Goal: Task Accomplishment & Management: Use online tool/utility

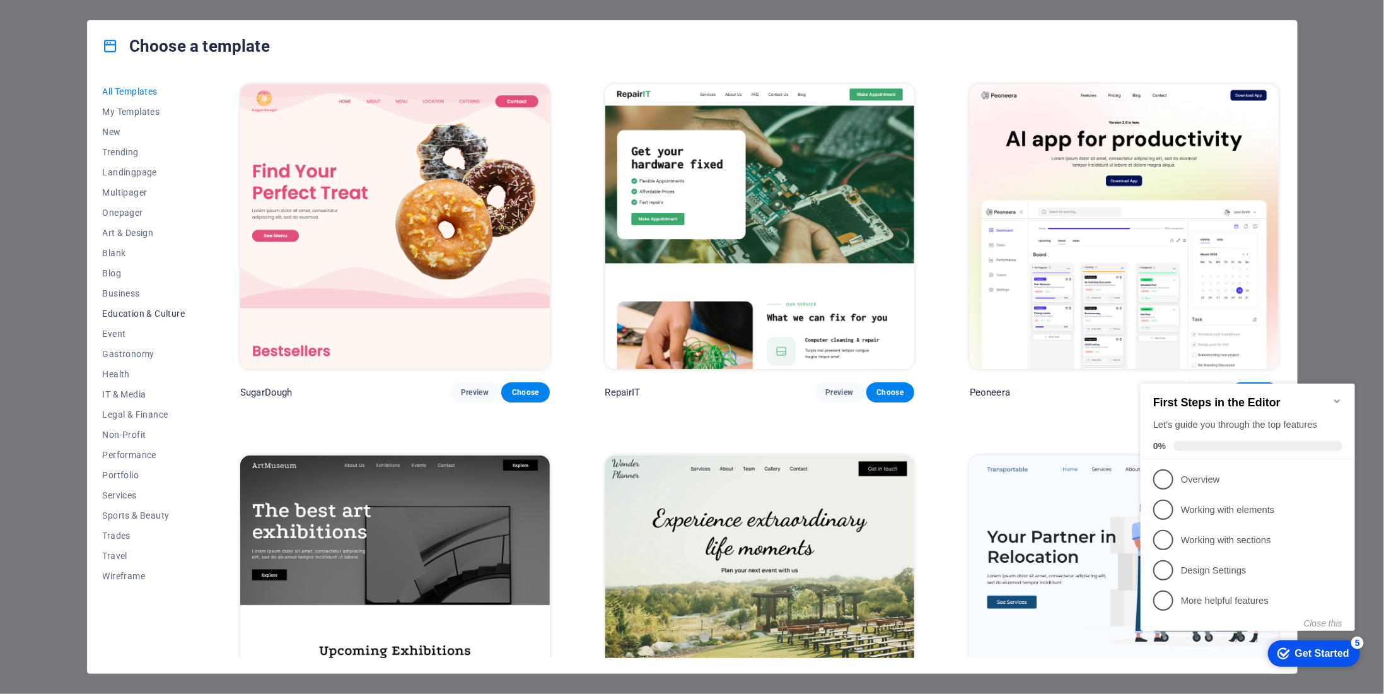
click at [154, 310] on span "Education & Culture" at bounding box center [144, 313] width 83 height 10
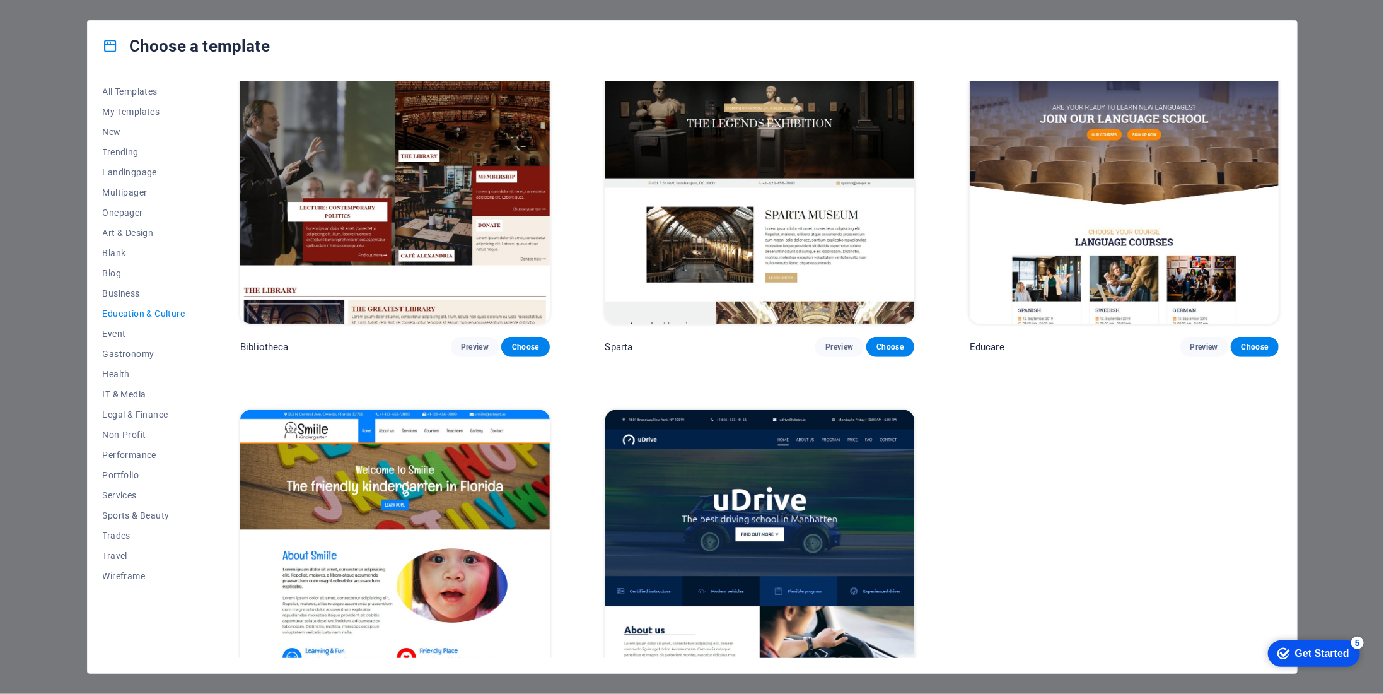
scroll to position [482, 0]
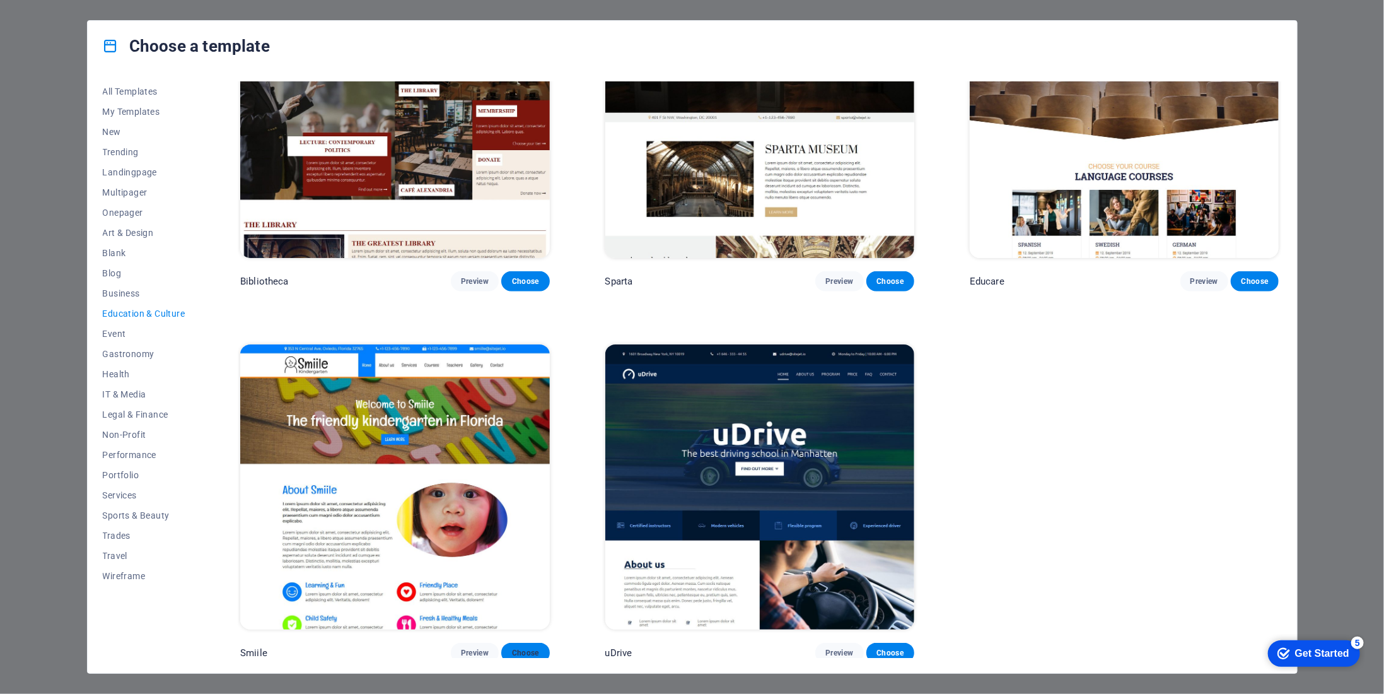
click at [533, 642] on button "Choose" at bounding box center [525, 652] width 48 height 20
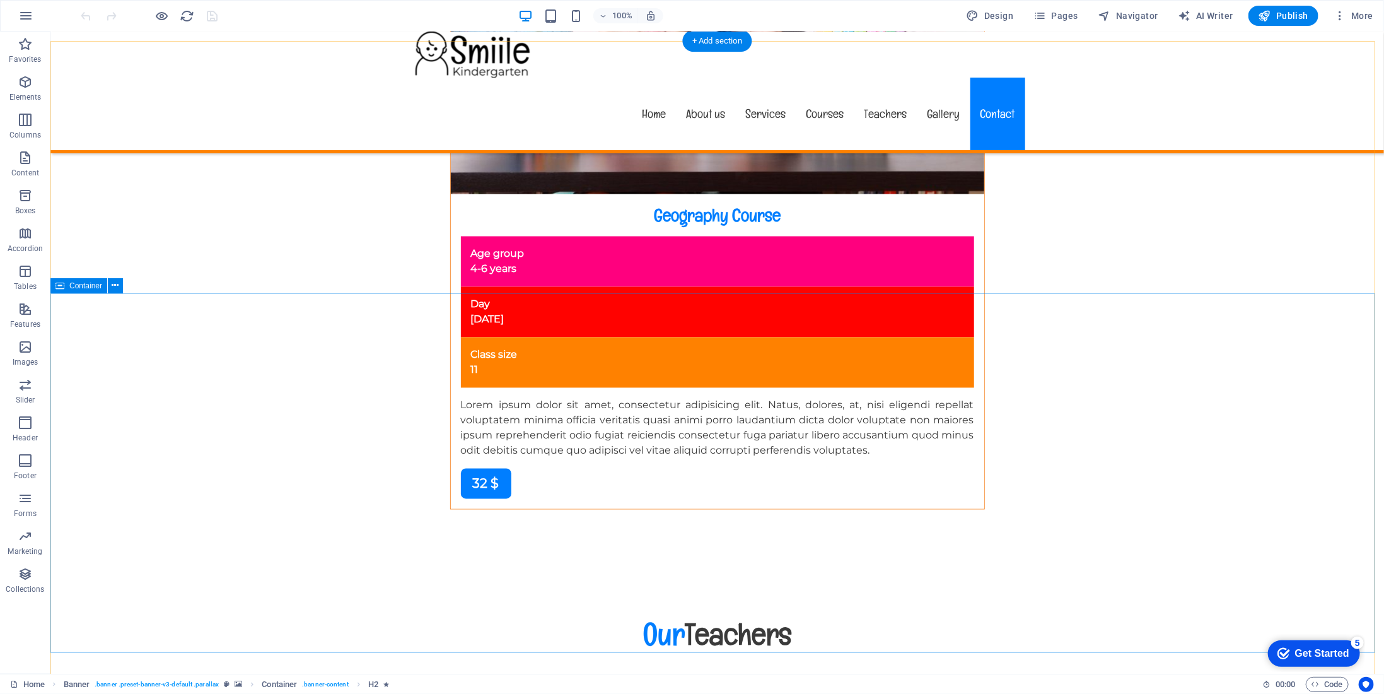
scroll to position [11243, 0]
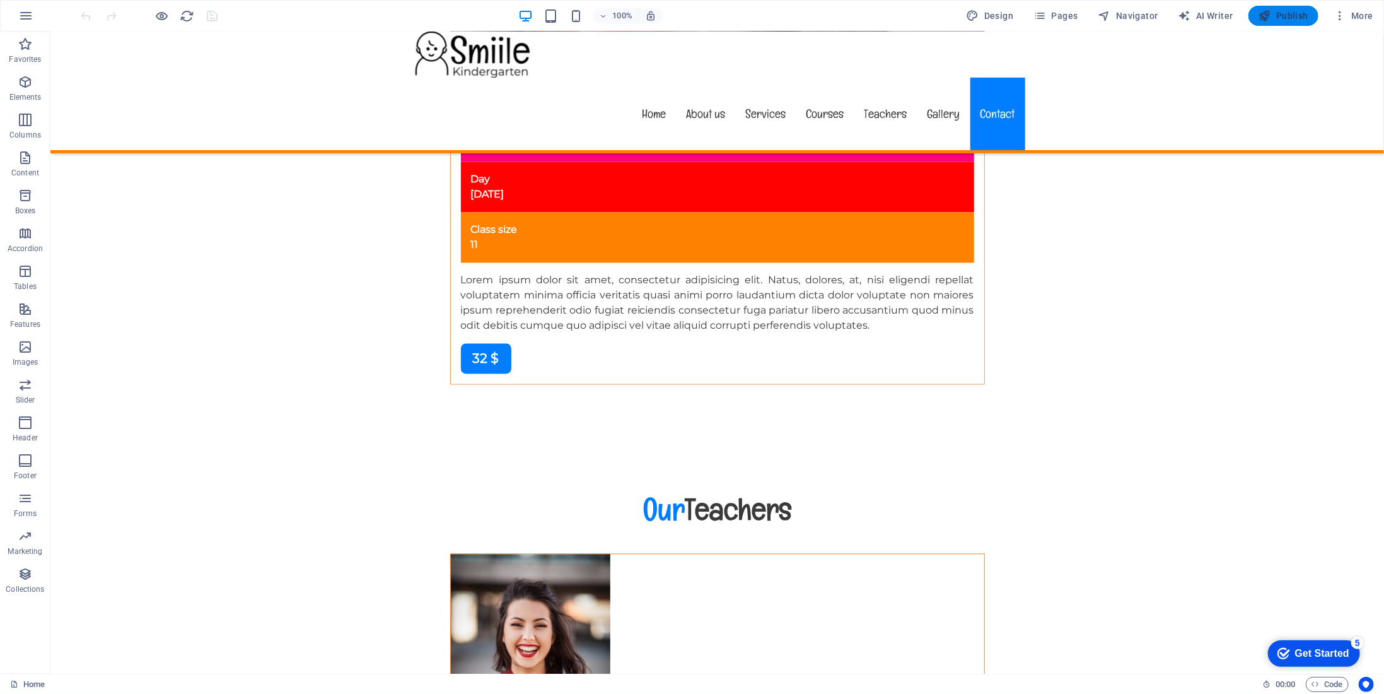
click at [1275, 21] on span "Publish" at bounding box center [1283, 15] width 50 height 13
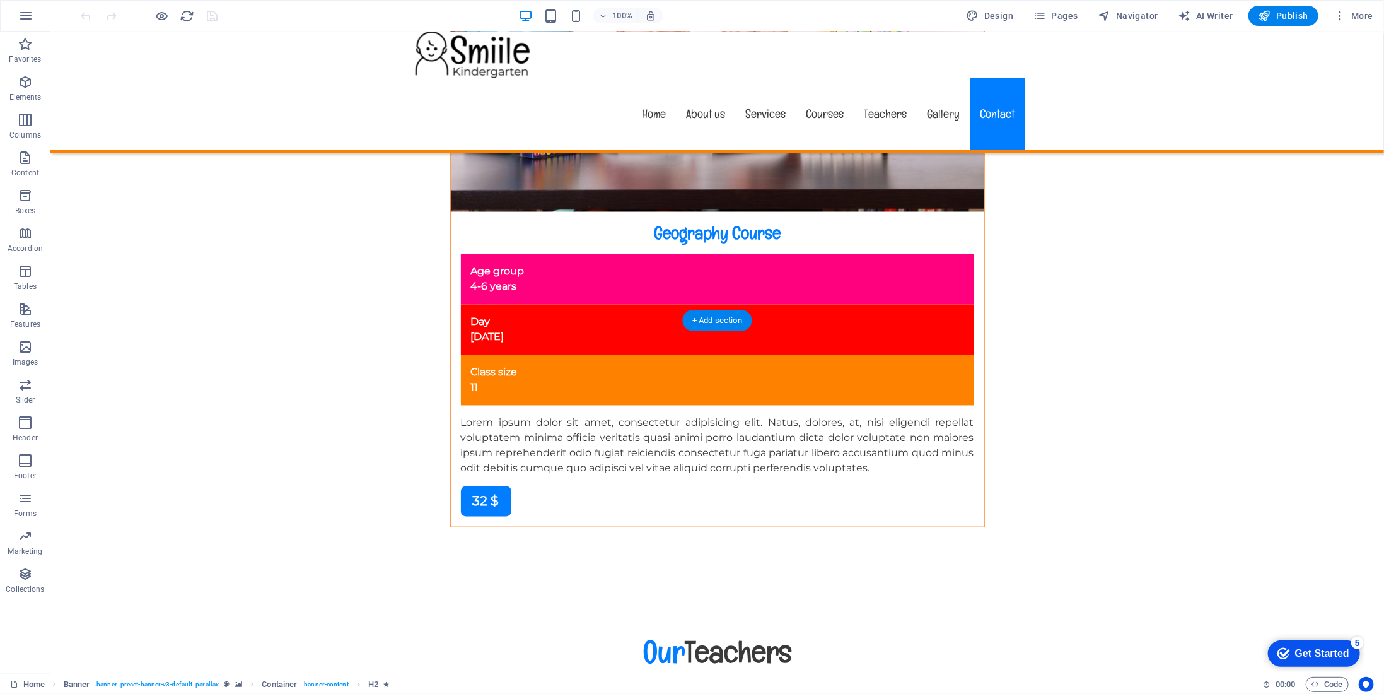
scroll to position [11243, 0]
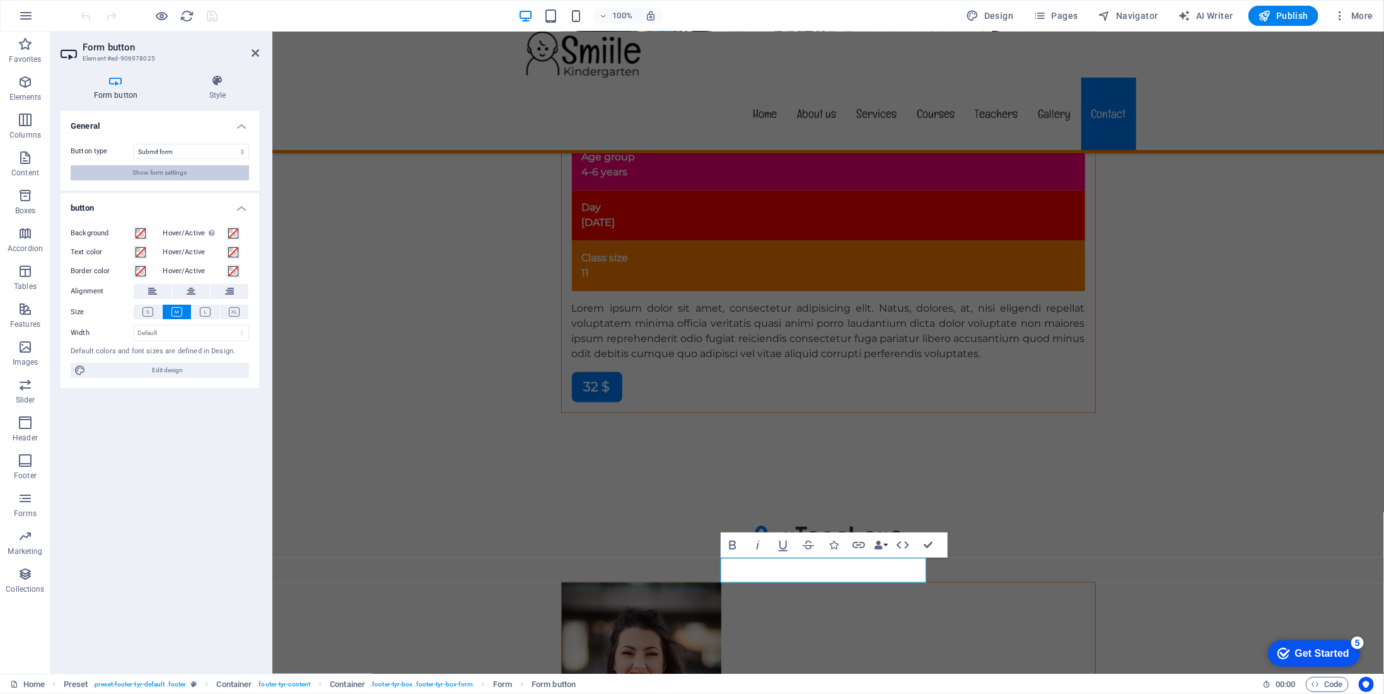
click at [212, 172] on button "Show form settings" at bounding box center [160, 172] width 178 height 15
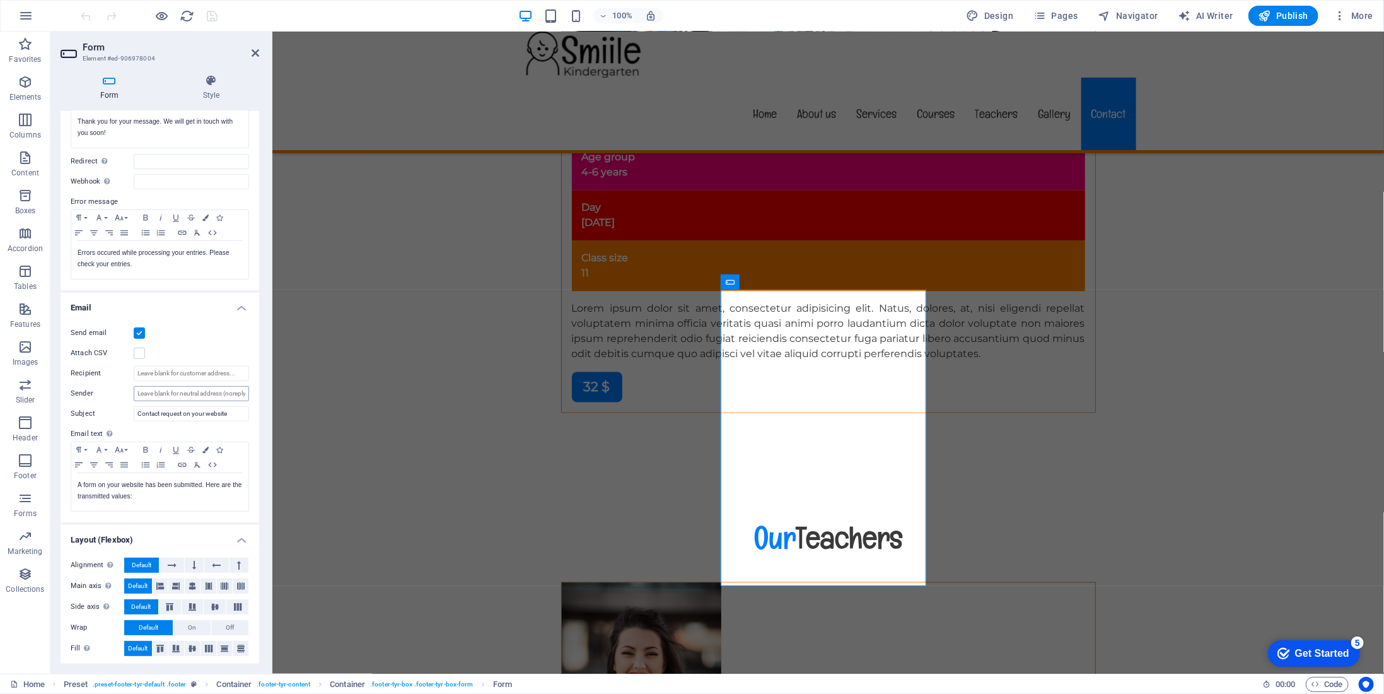
scroll to position [142, 0]
click at [181, 371] on input "Recipient" at bounding box center [191, 372] width 115 height 15
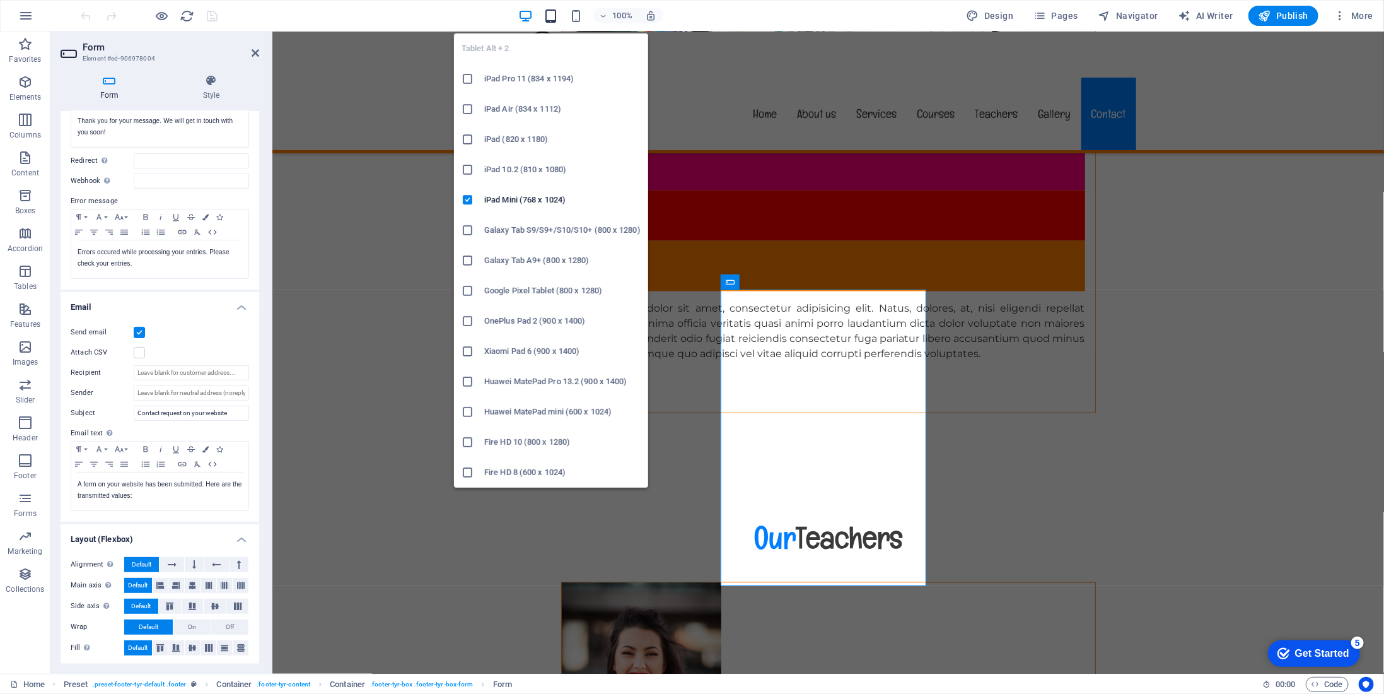
click at [558, 18] on icon "button" at bounding box center [550, 16] width 15 height 15
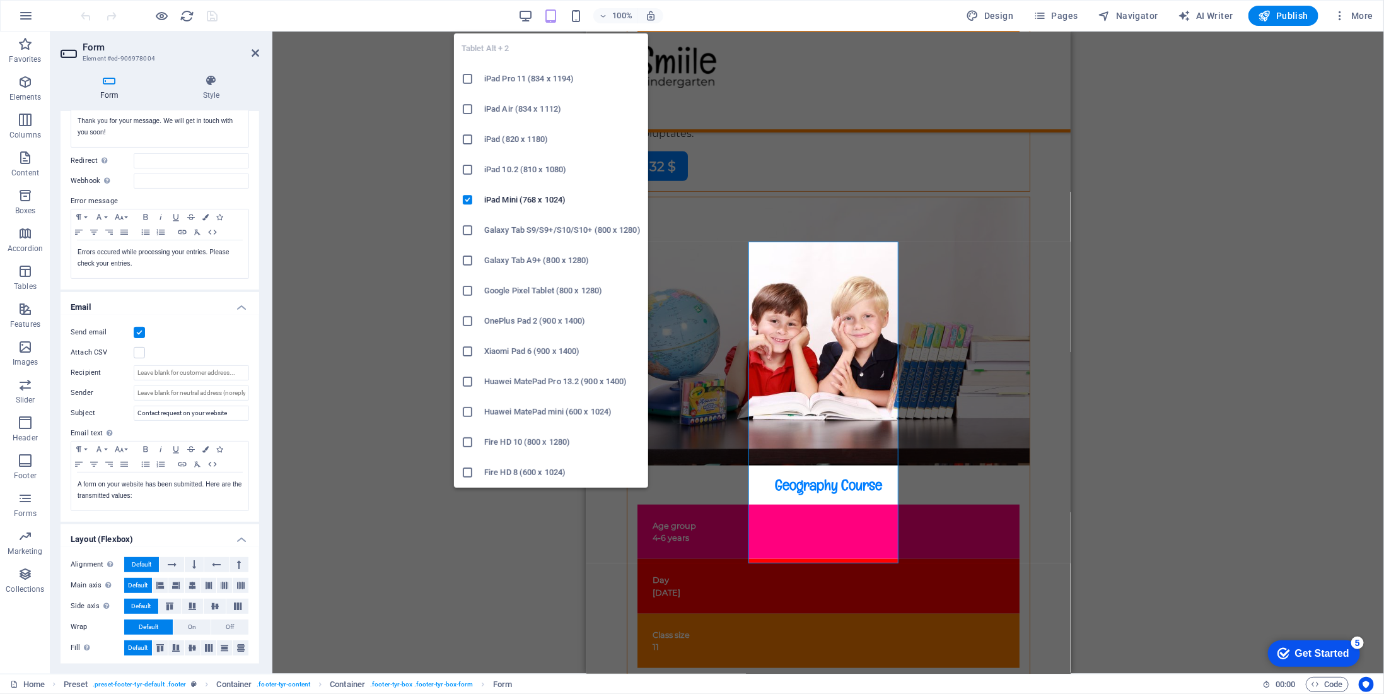
scroll to position [10303, 0]
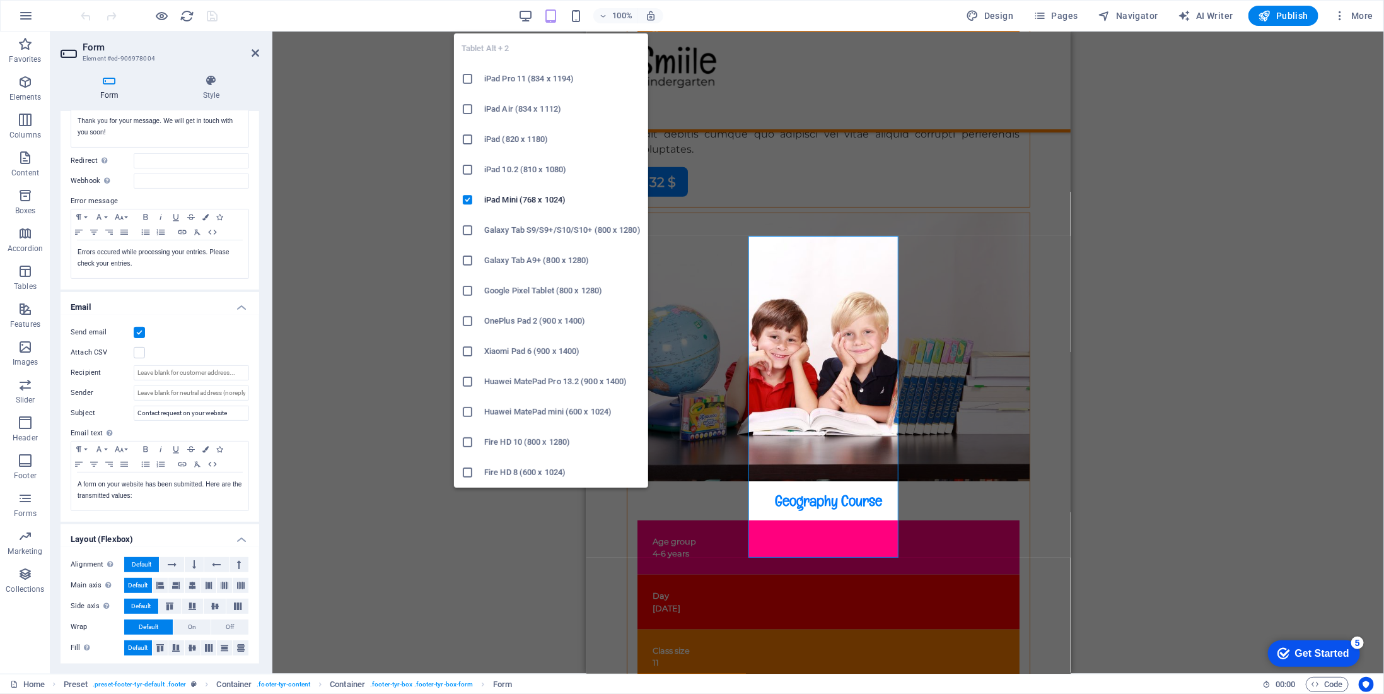
click at [545, 163] on h6 "iPad 10.2 (810 x 1080)" at bounding box center [562, 169] width 156 height 15
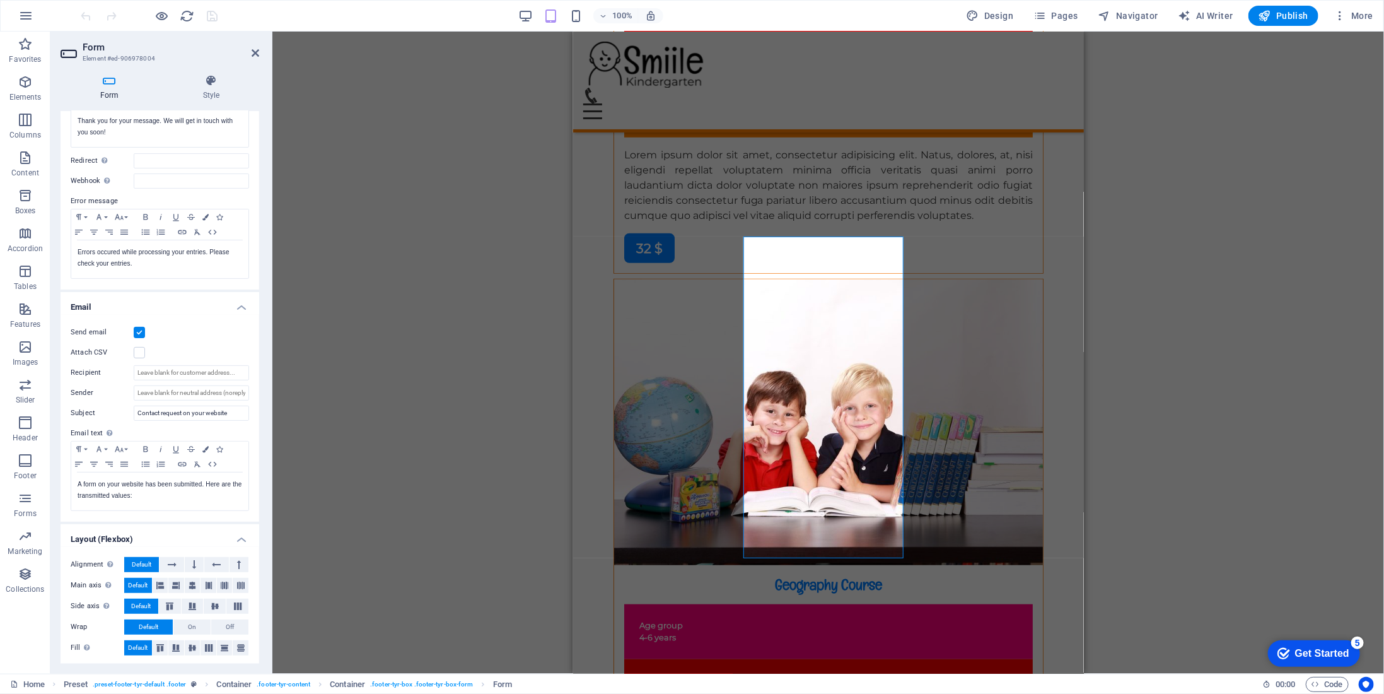
scroll to position [10483, 0]
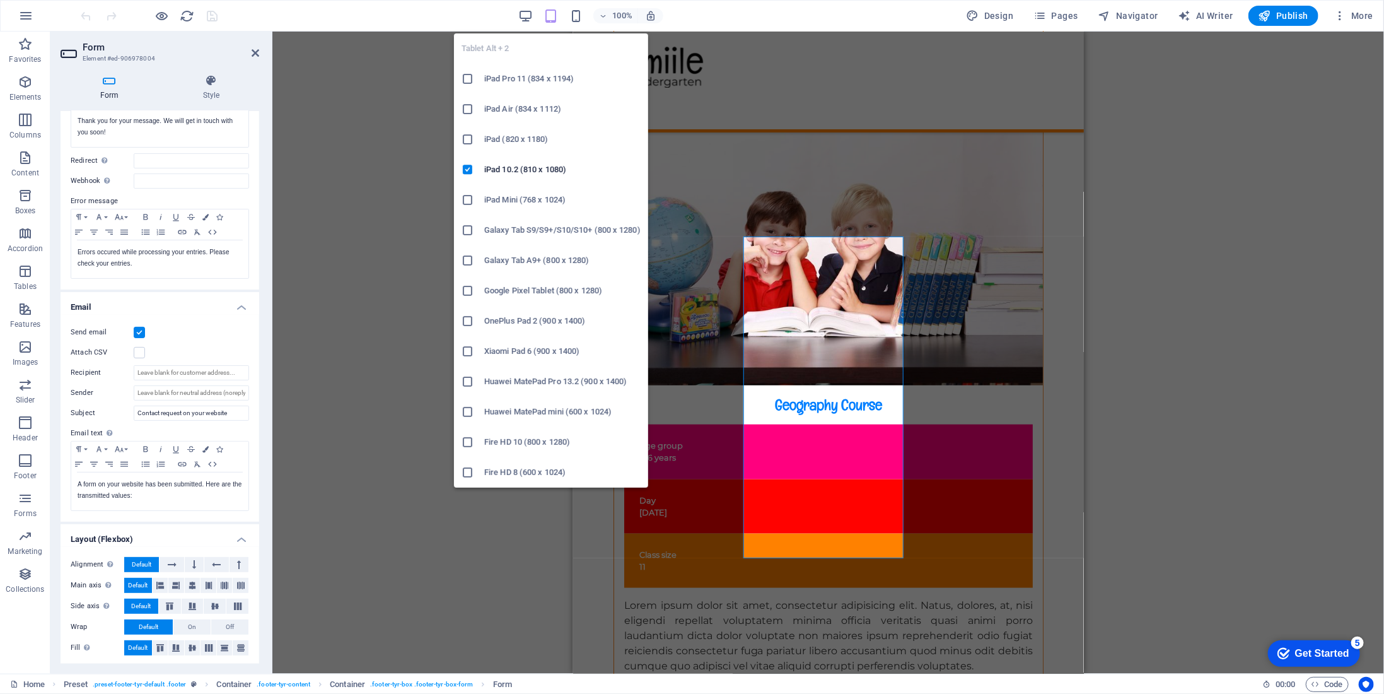
click at [554, 15] on icon "button" at bounding box center [550, 16] width 15 height 15
click at [546, 82] on h6 "iPad Pro 11 (834 x 1194)" at bounding box center [562, 78] width 156 height 15
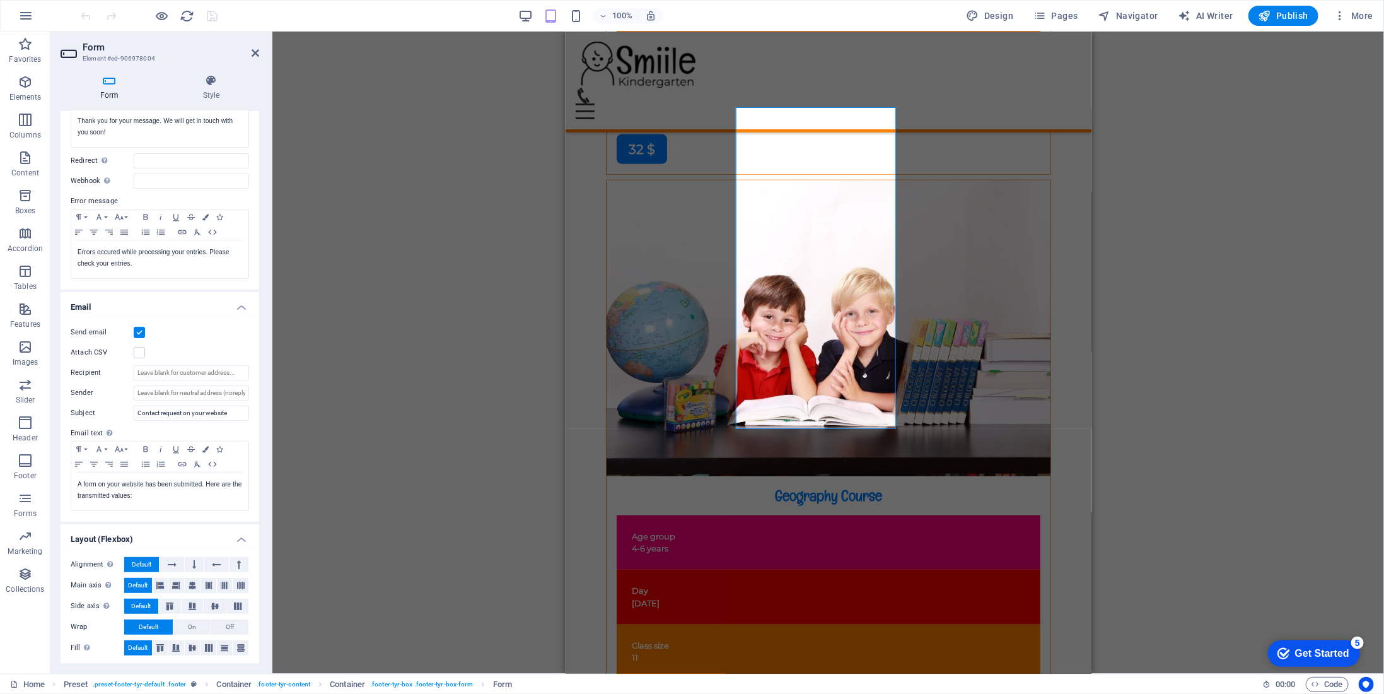
scroll to position [10611, 0]
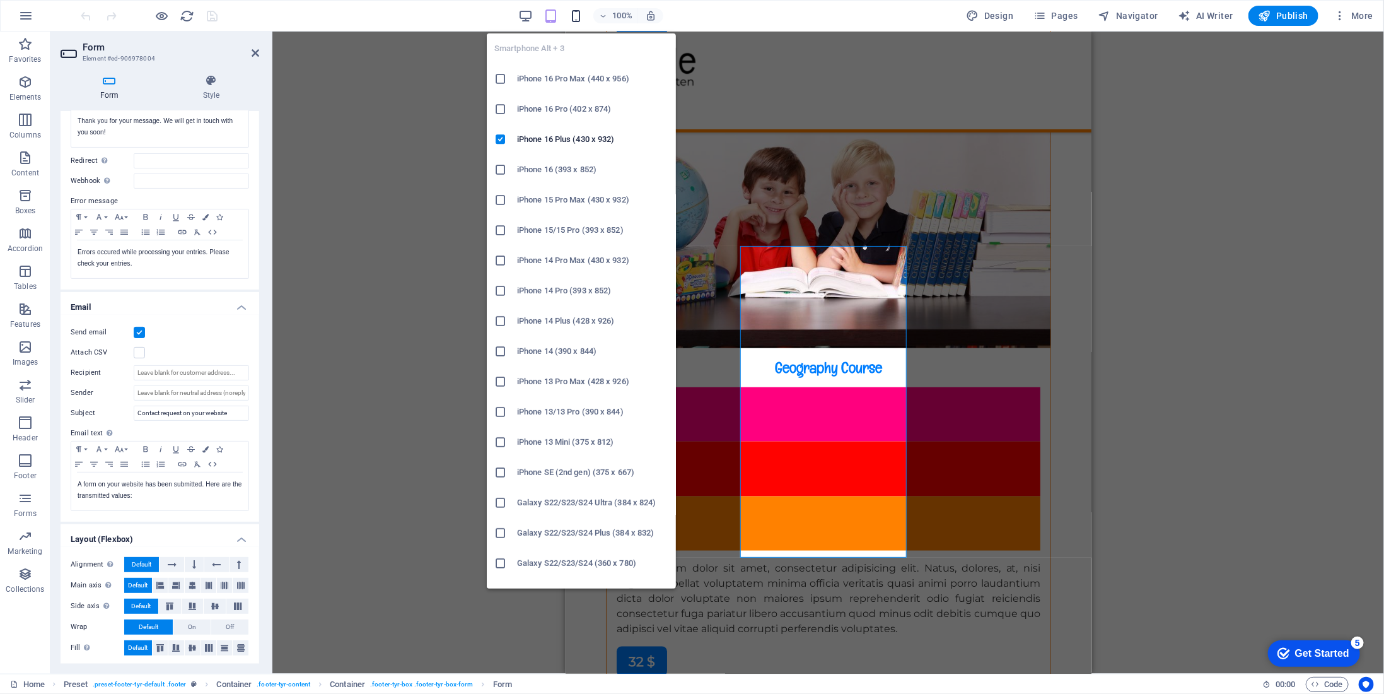
click at [575, 15] on icon "button" at bounding box center [576, 16] width 15 height 15
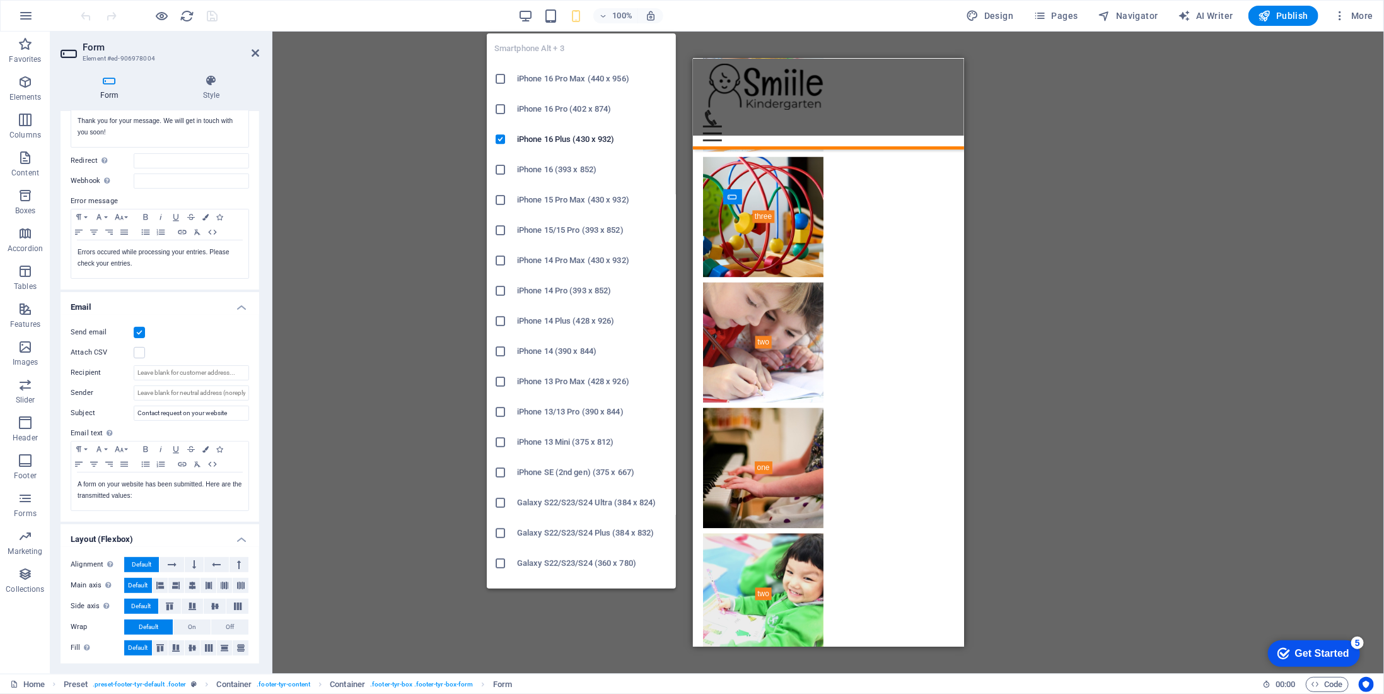
scroll to position [17923, 0]
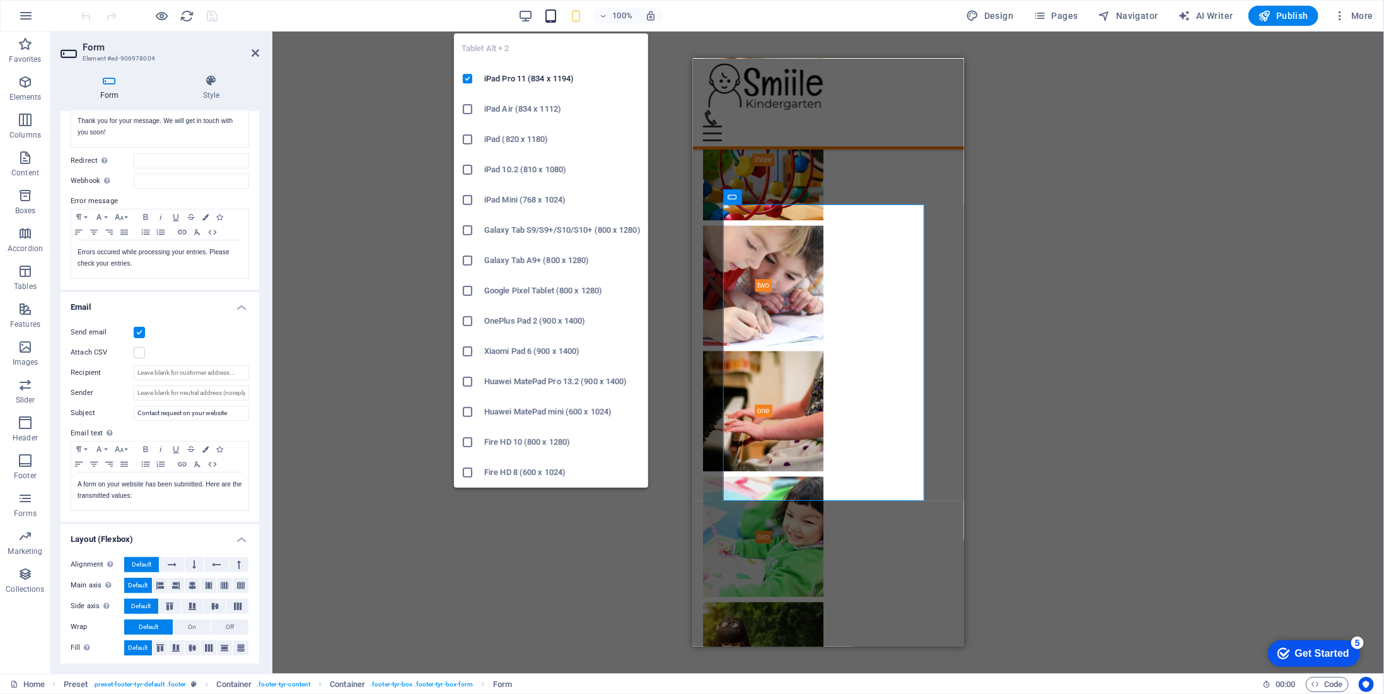
click at [550, 16] on icon "button" at bounding box center [550, 16] width 15 height 15
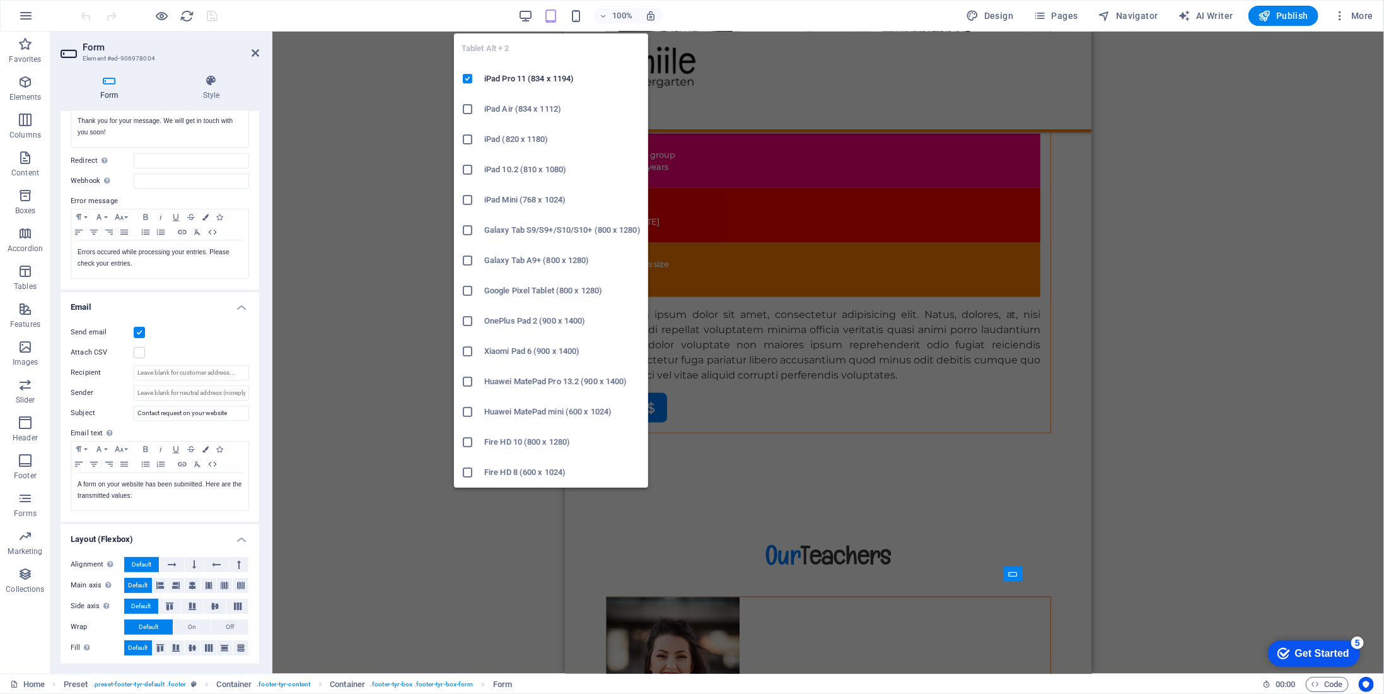
scroll to position [10611, 0]
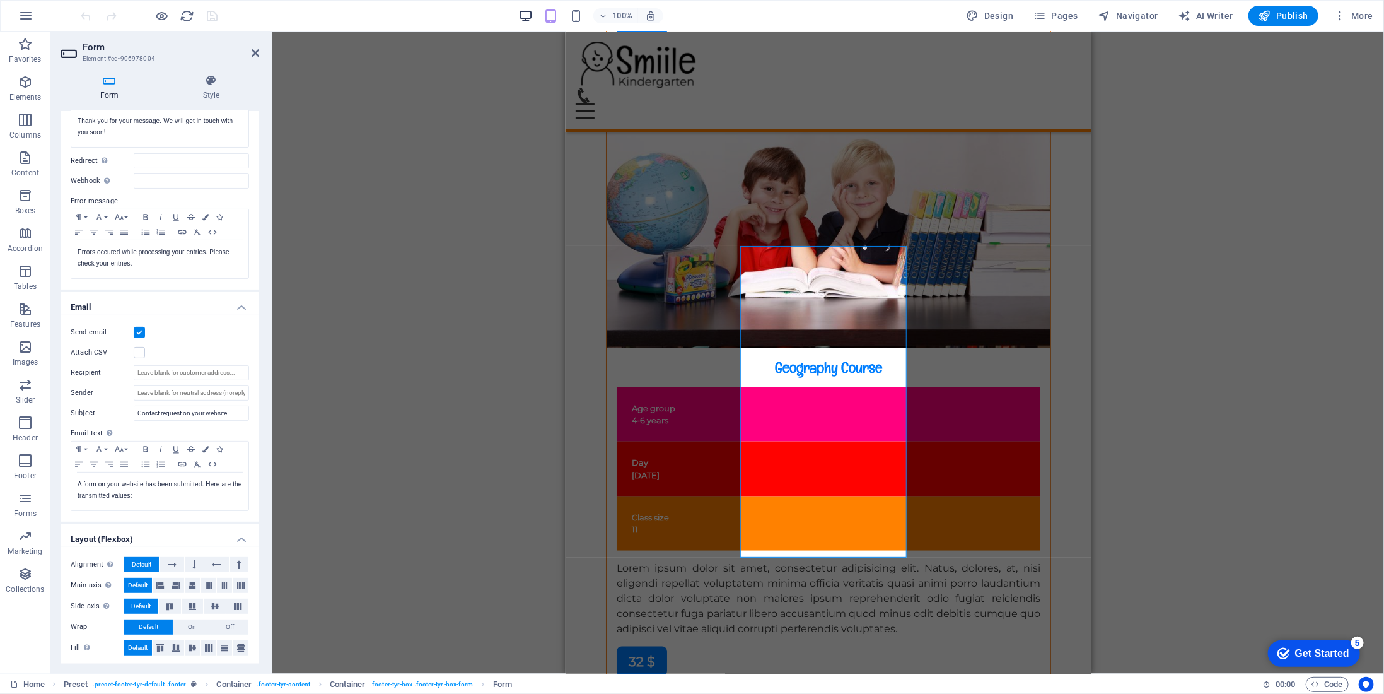
click at [528, 20] on icon "button" at bounding box center [525, 16] width 15 height 15
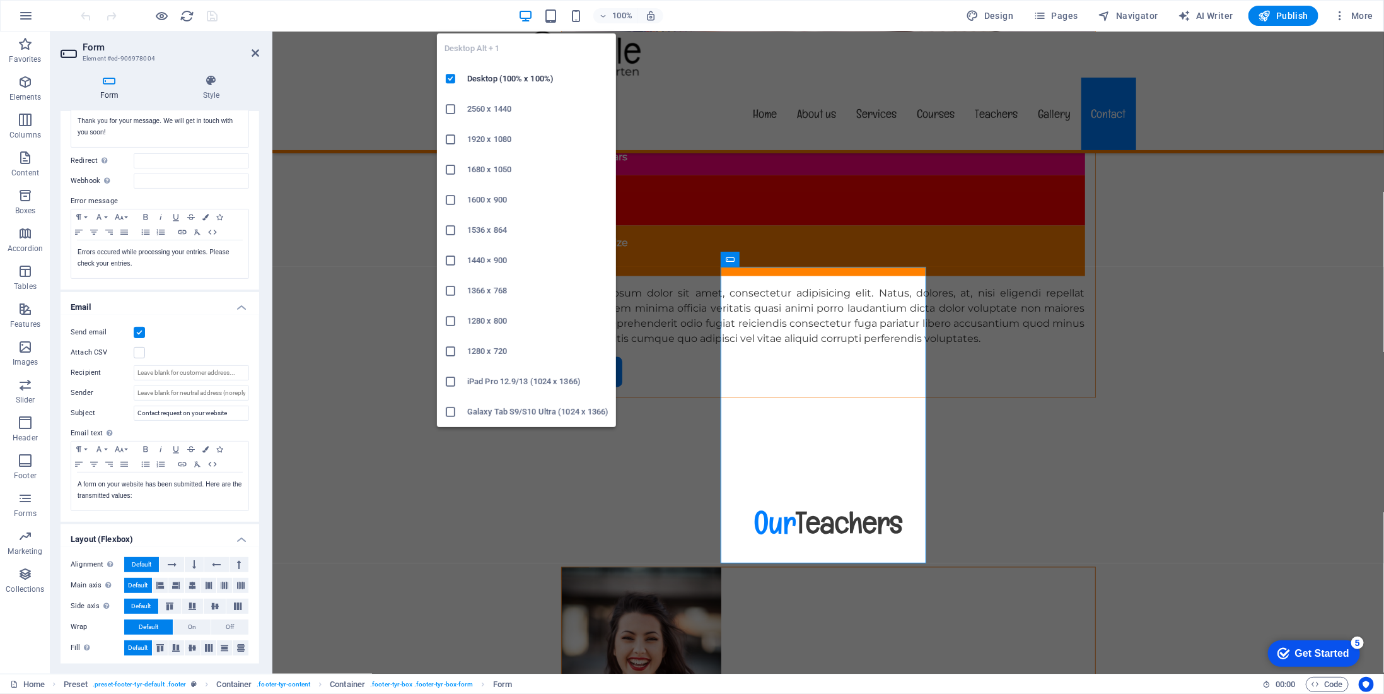
scroll to position [11237, 0]
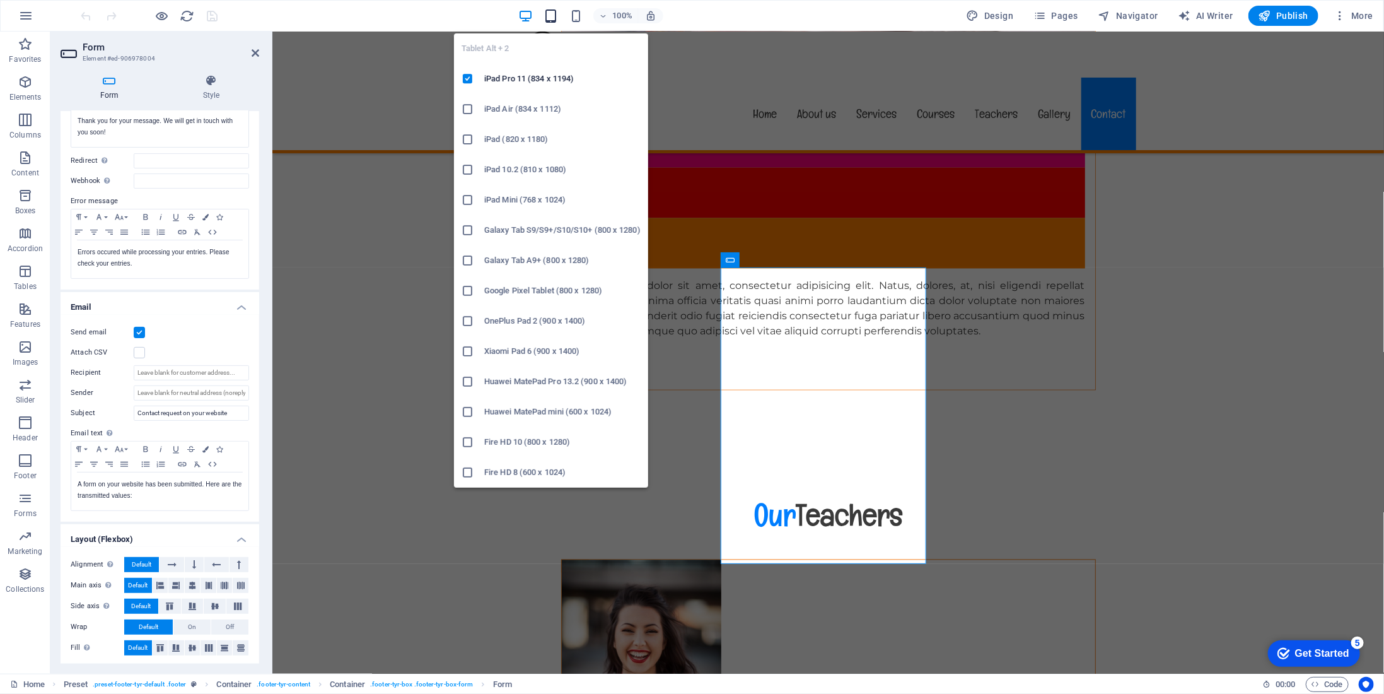
click at [548, 16] on icon "button" at bounding box center [550, 16] width 15 height 15
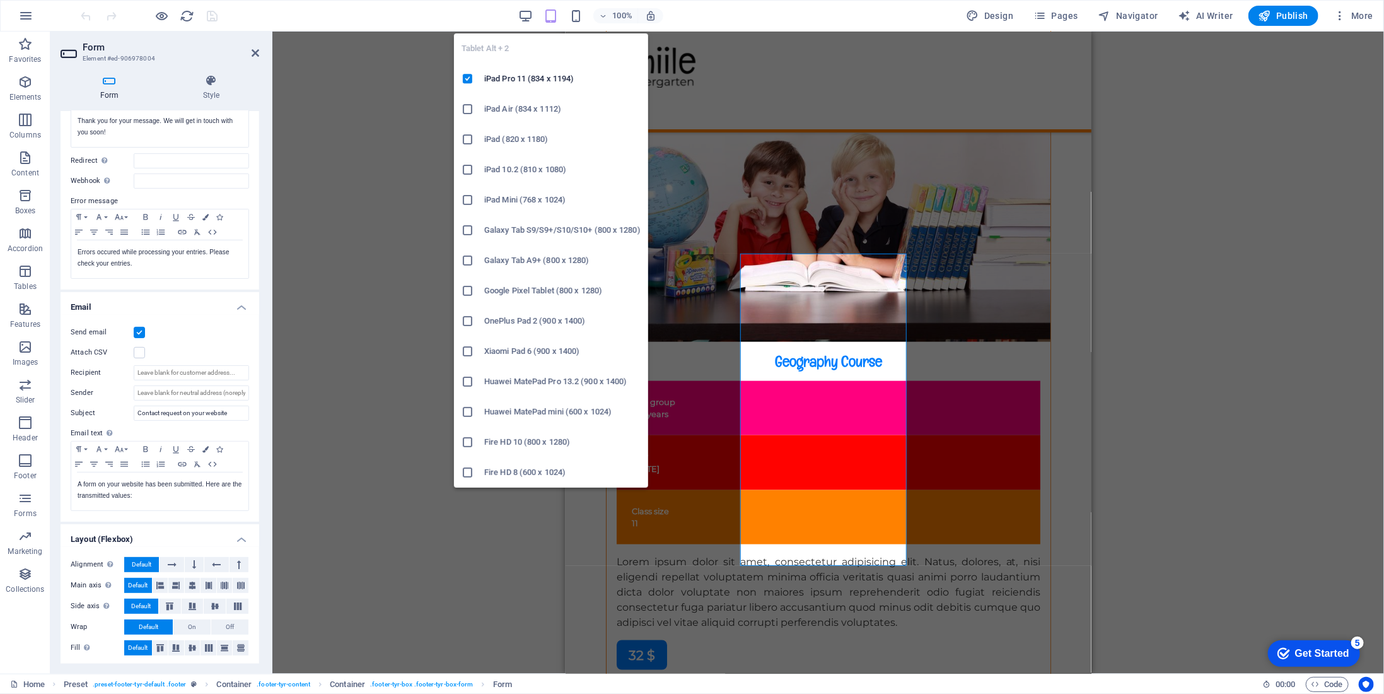
scroll to position [10611, 0]
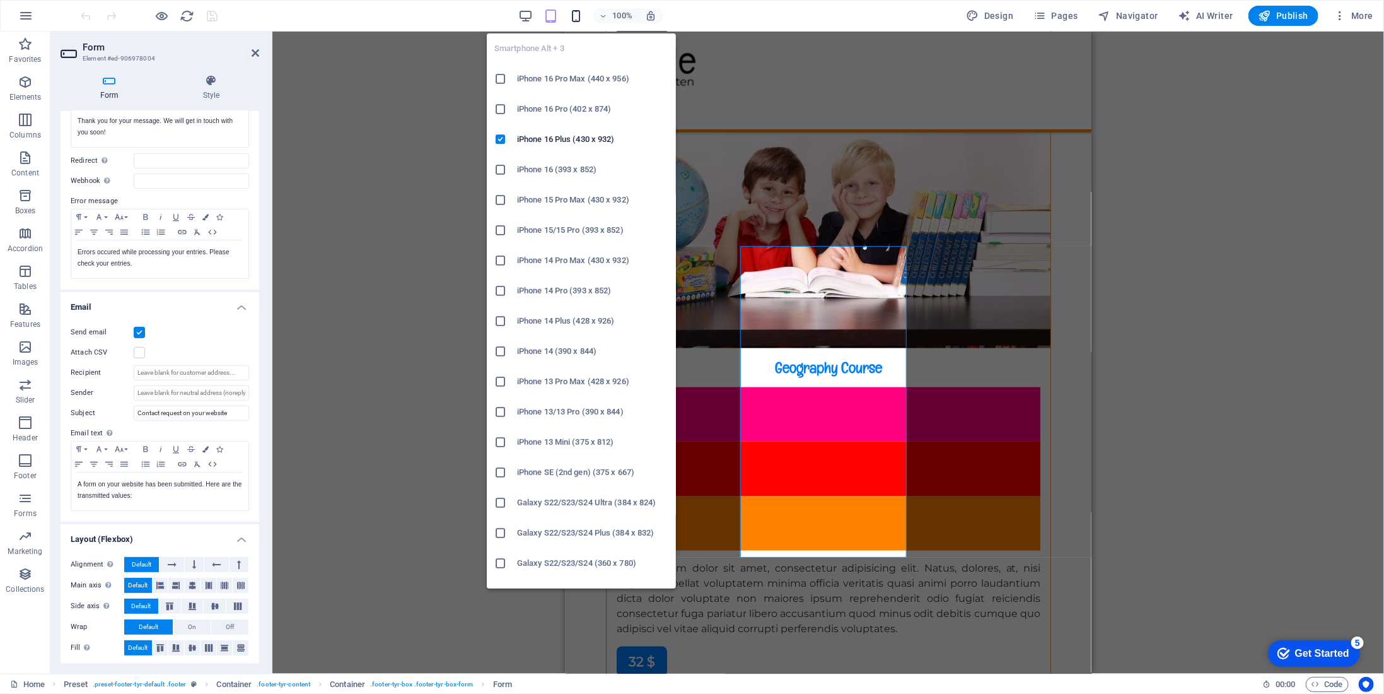
click at [574, 14] on icon "button" at bounding box center [576, 16] width 15 height 15
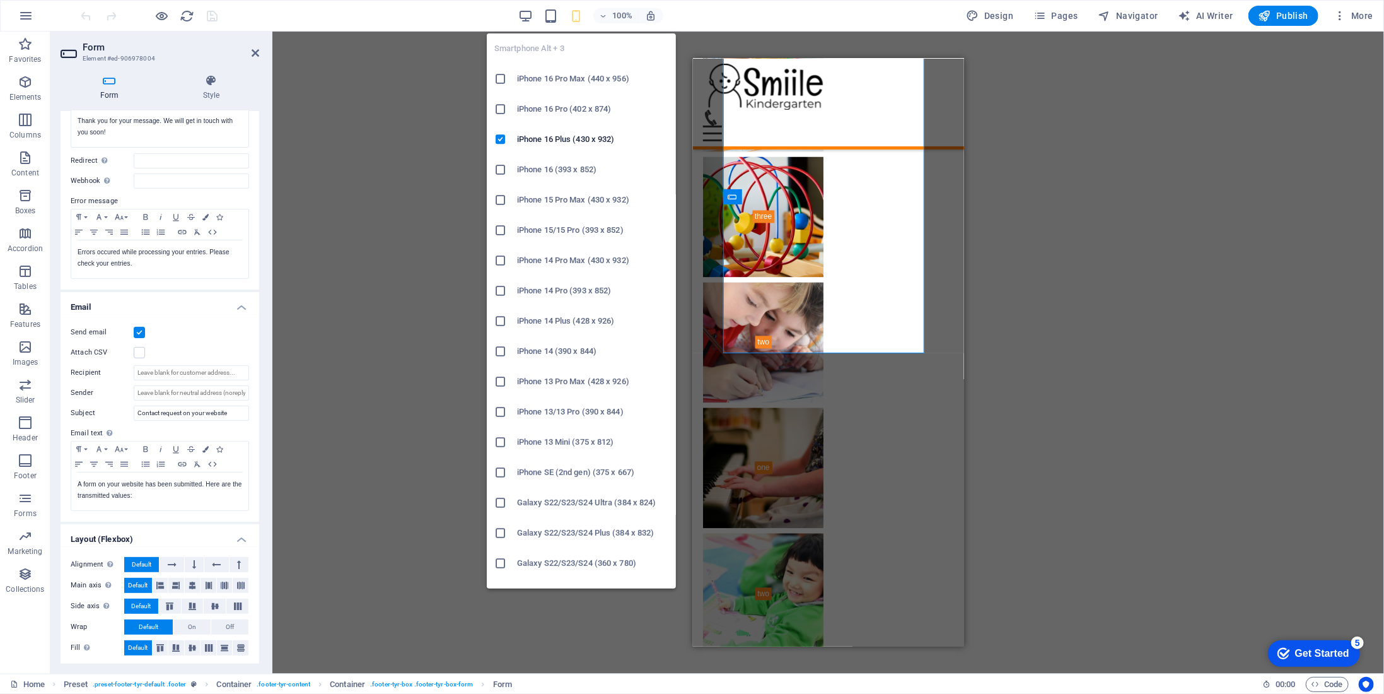
scroll to position [17923, 0]
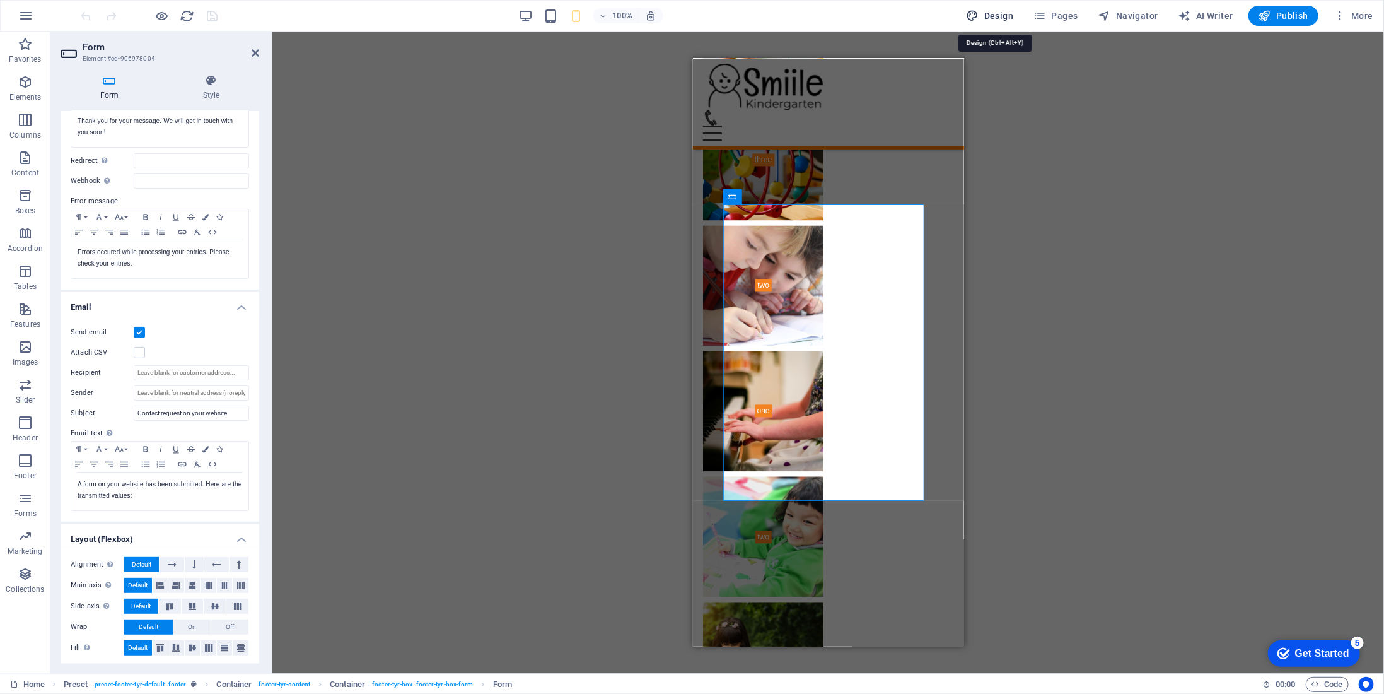
click at [990, 23] on button "Design" at bounding box center [989, 16] width 57 height 20
select select "px"
select select "400"
select select "px"
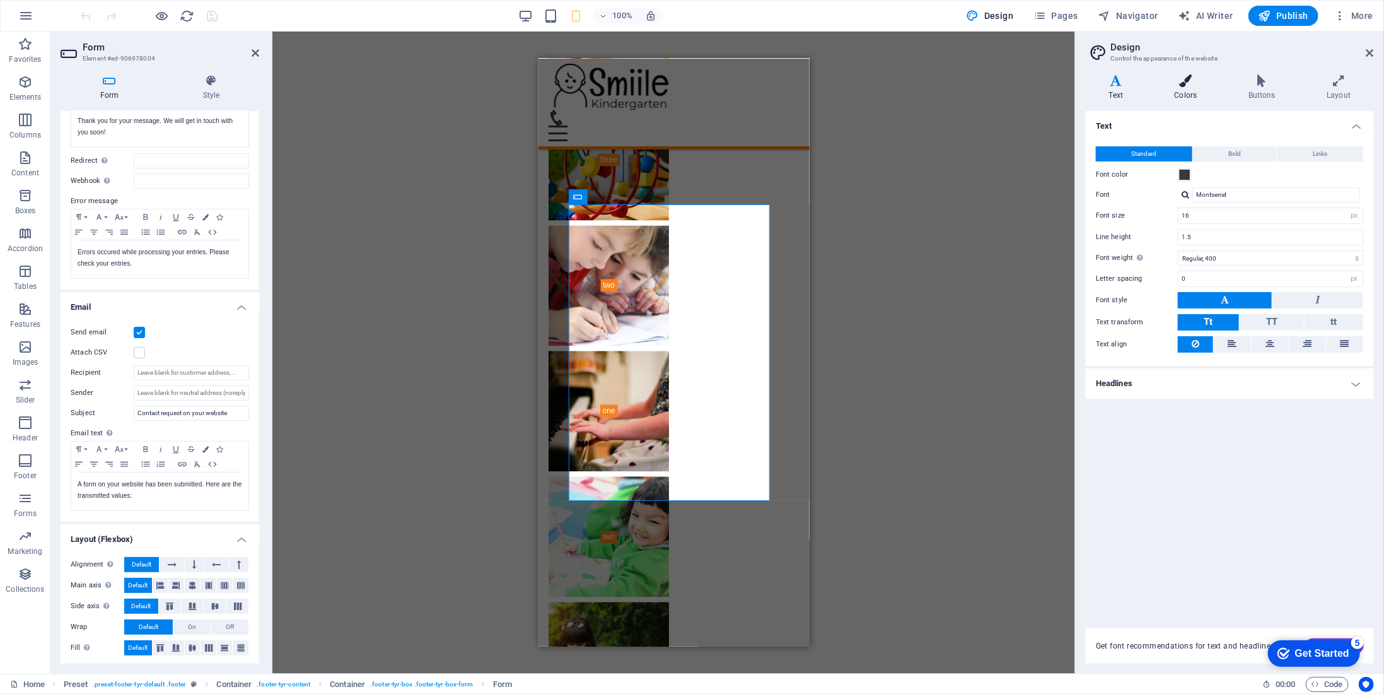
click at [1190, 88] on h4 "Colors" at bounding box center [1188, 87] width 74 height 26
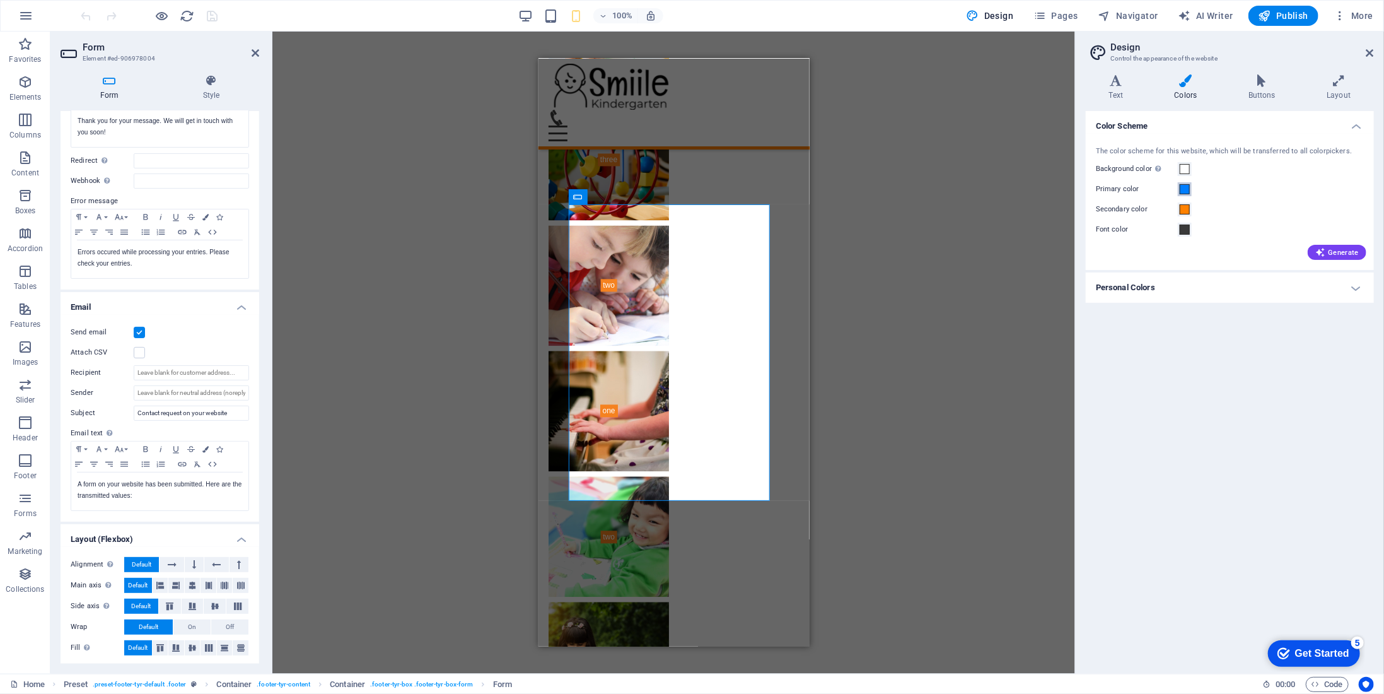
click at [1183, 192] on span at bounding box center [1185, 189] width 10 height 10
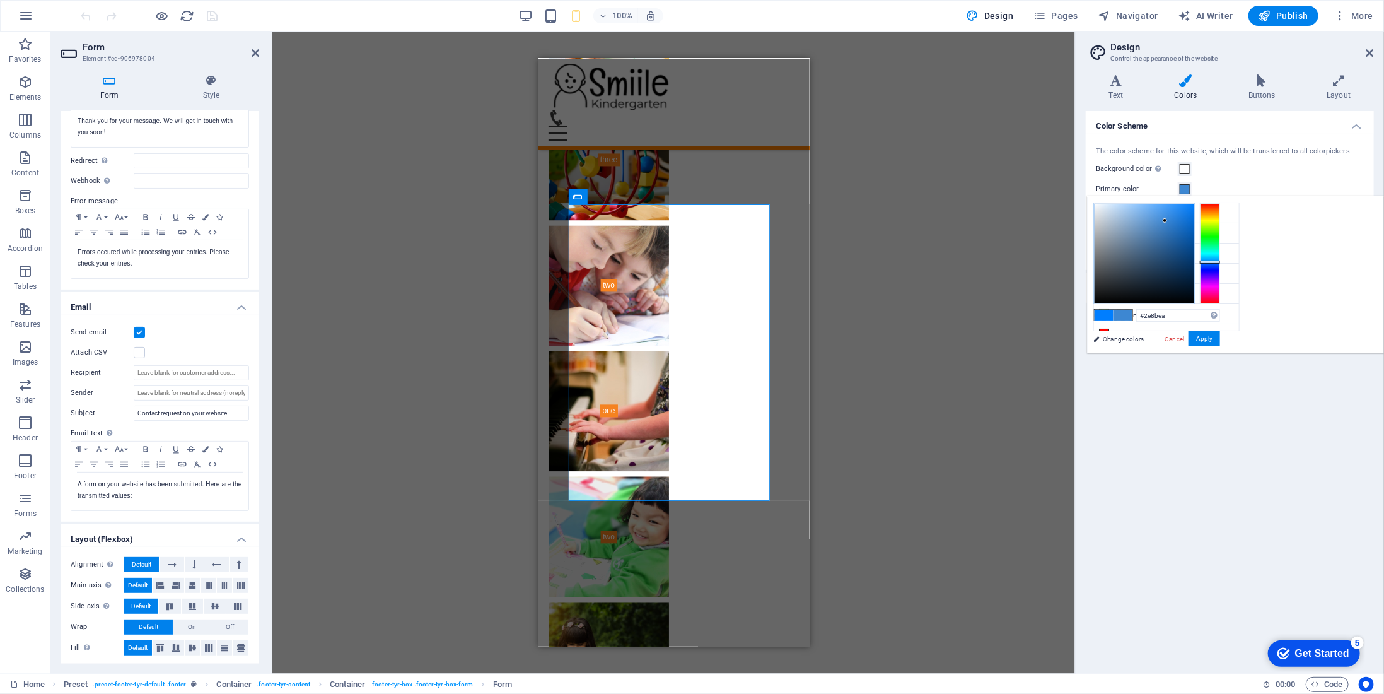
type input "#2390ff"
drag, startPoint x: 1294, startPoint y: 230, endPoint x: 1338, endPoint y: 200, distance: 52.6
click at [1194, 204] on div at bounding box center [1145, 254] width 100 height 100
click at [1266, 401] on div "Color Scheme The color scheme for this website, which will be transferred to al…" at bounding box center [1230, 387] width 288 height 552
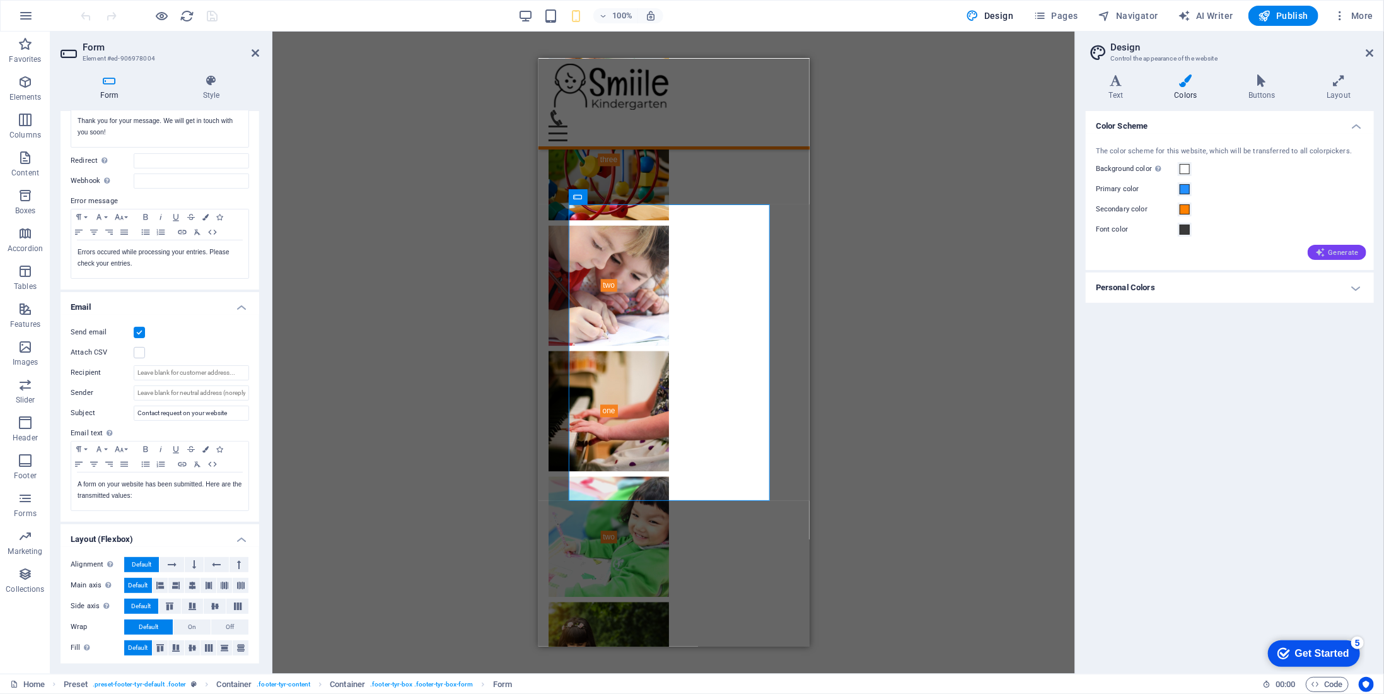
click at [1356, 253] on span "Generate" at bounding box center [1337, 252] width 44 height 10
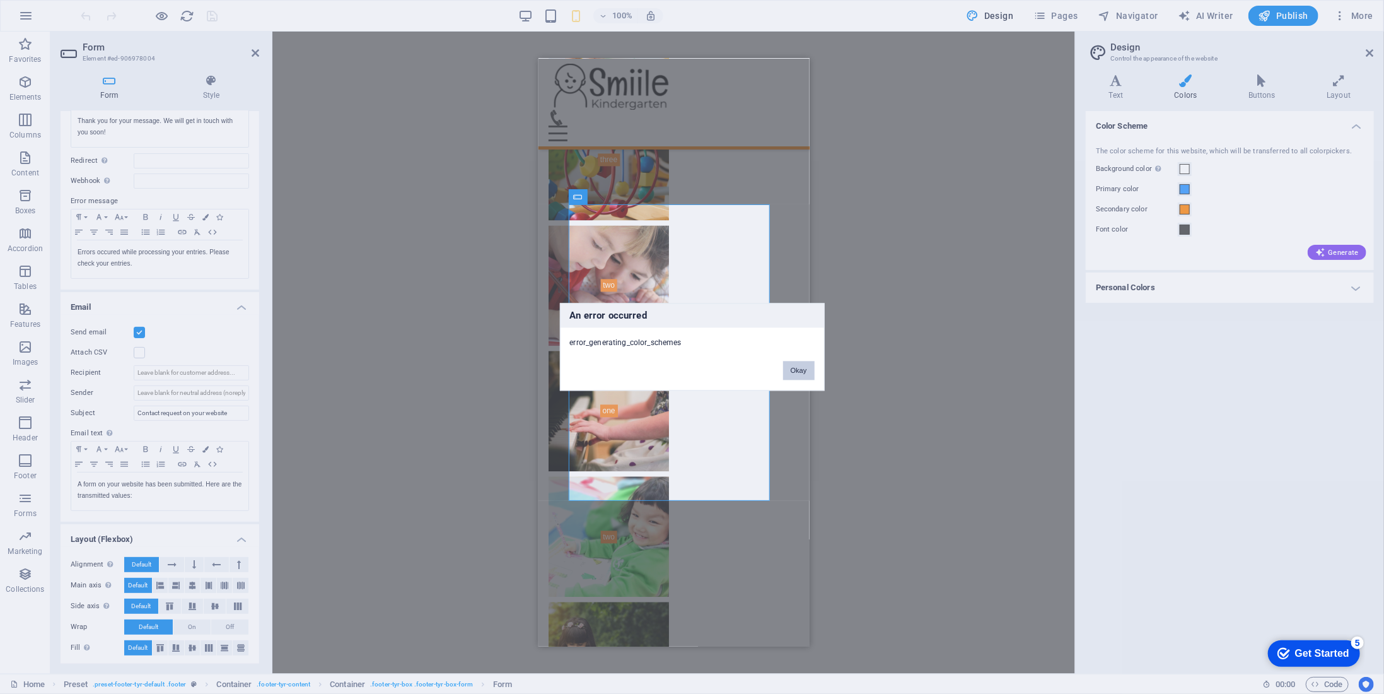
click at [799, 369] on button "Okay" at bounding box center [799, 370] width 32 height 19
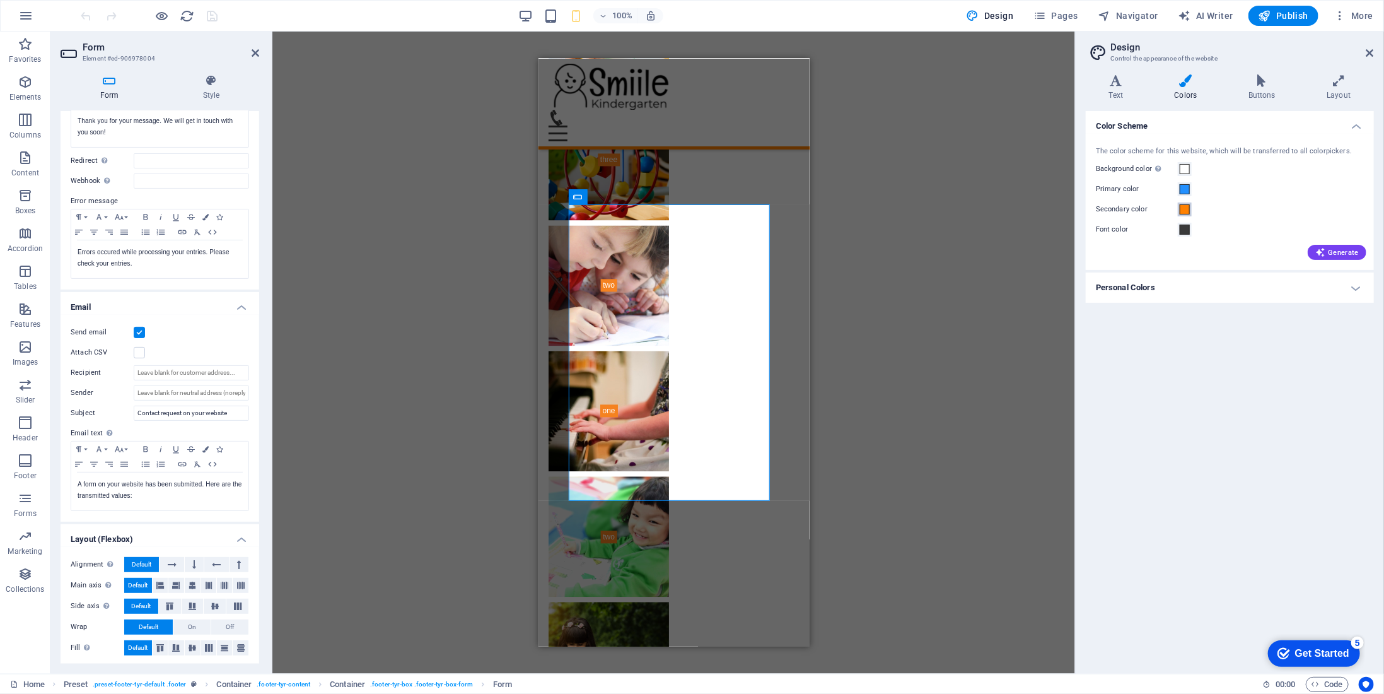
click at [1186, 207] on span at bounding box center [1185, 209] width 10 height 10
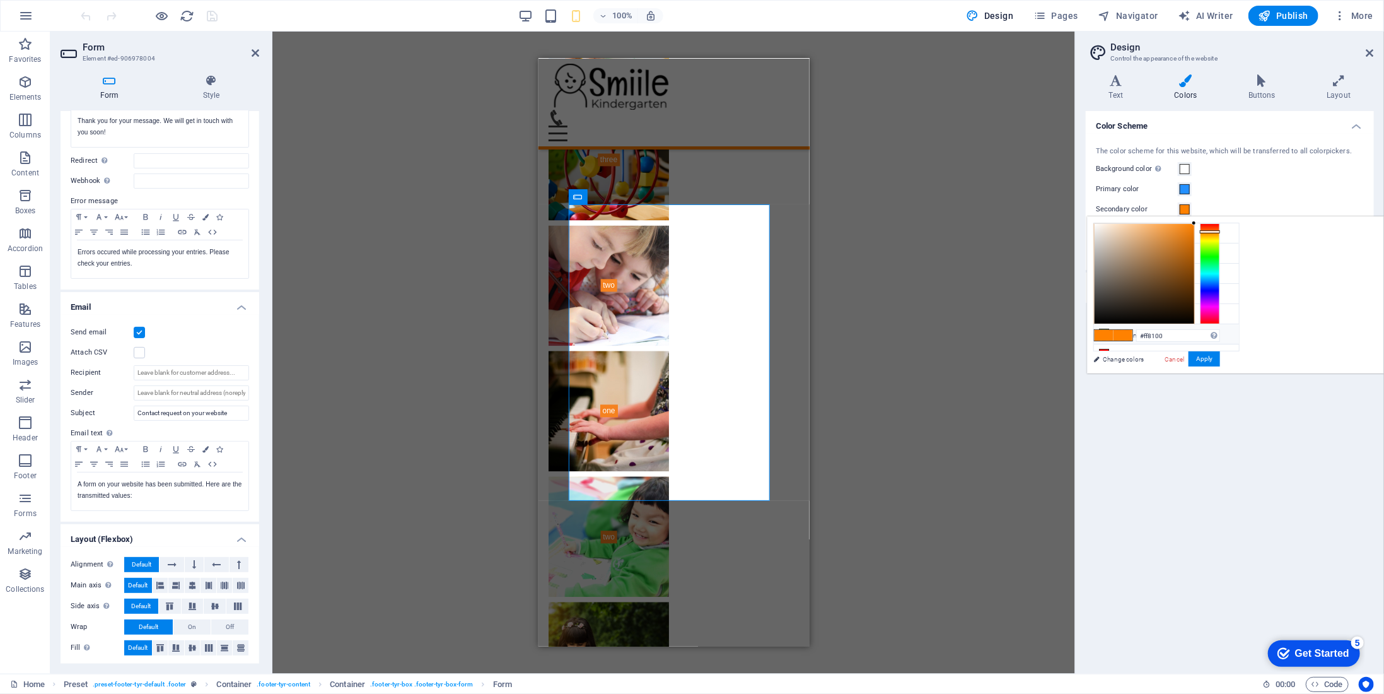
click at [1151, 327] on li "Custom color 2 #7eff00" at bounding box center [1166, 334] width 145 height 20
type input "#7eff00"
click at [1289, 163] on div "Background color Only visible if it is not covered by other backgrounds." at bounding box center [1230, 168] width 268 height 15
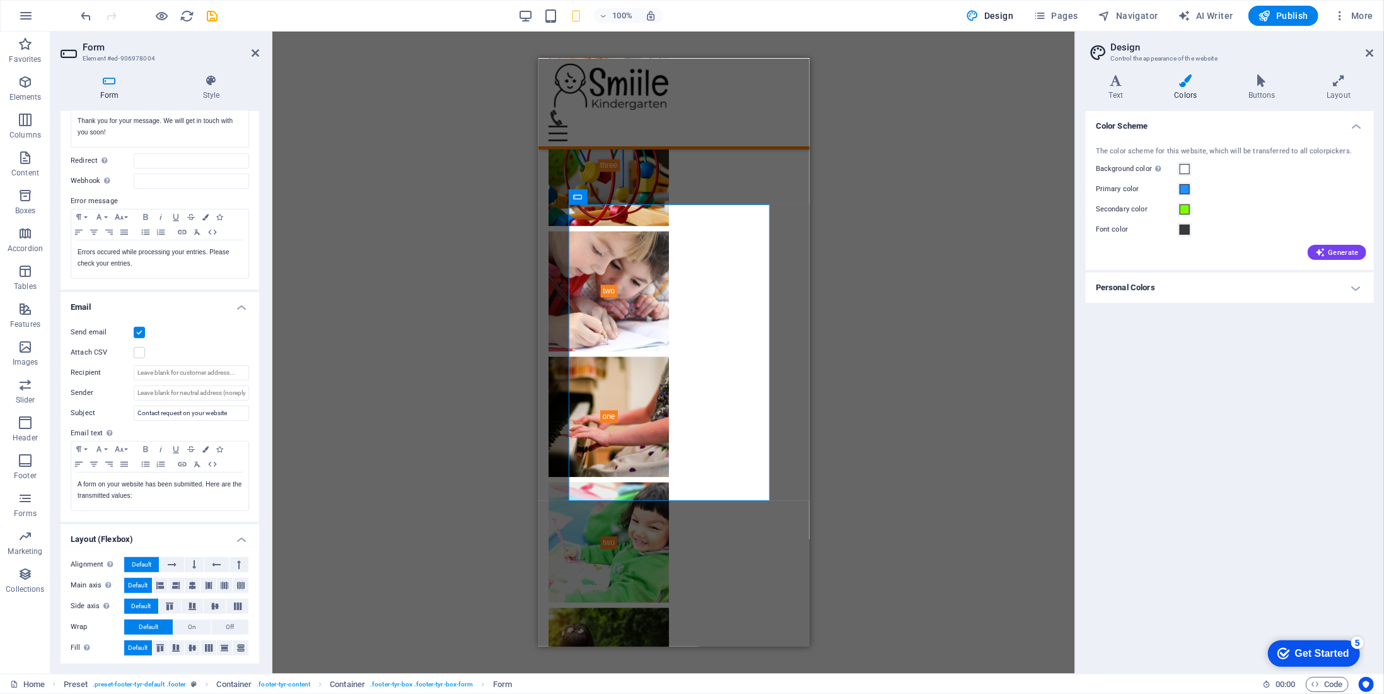
click at [1180, 238] on div "The color scheme for this website, which will be transferred to all colorpicker…" at bounding box center [1229, 202] width 293 height 137
click at [1183, 232] on span at bounding box center [1185, 229] width 10 height 10
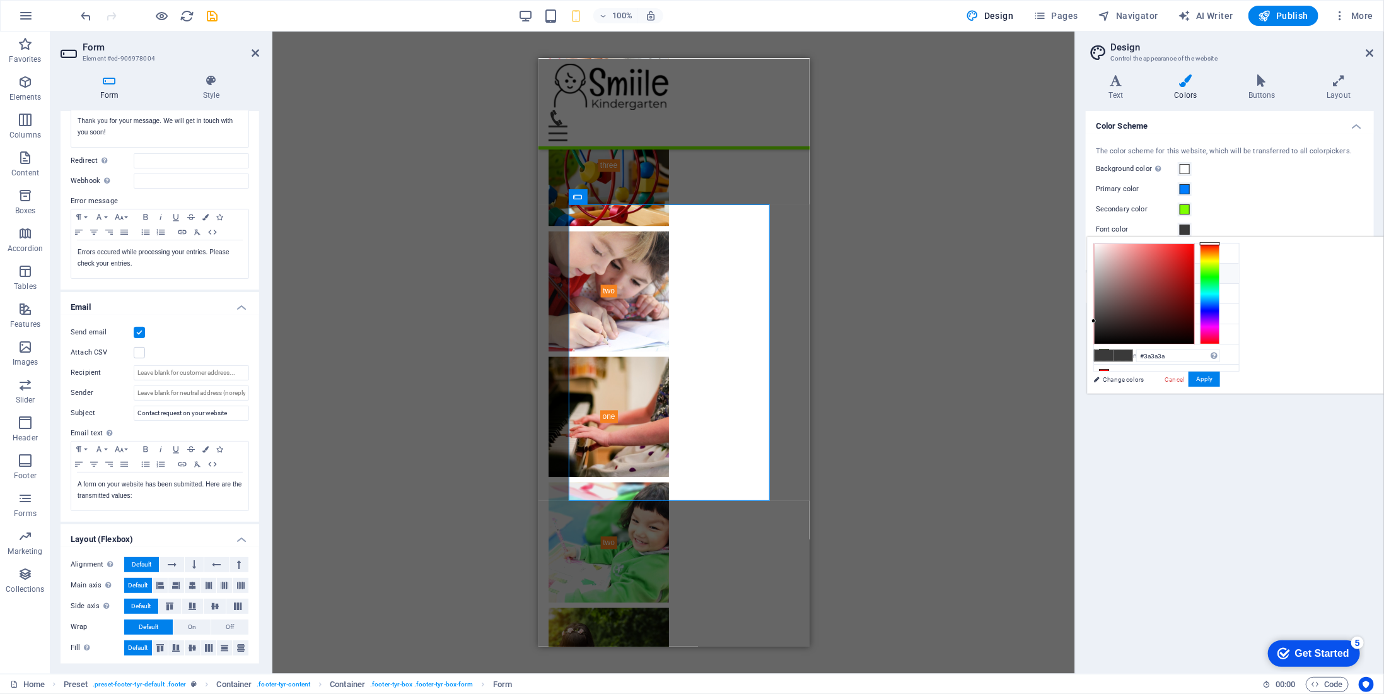
click at [1164, 267] on li "Primary color #007eff" at bounding box center [1166, 274] width 145 height 20
type input "#007eff"
click at [1205, 393] on div "Color Scheme The color scheme for this website, which will be transferred to al…" at bounding box center [1230, 387] width 288 height 552
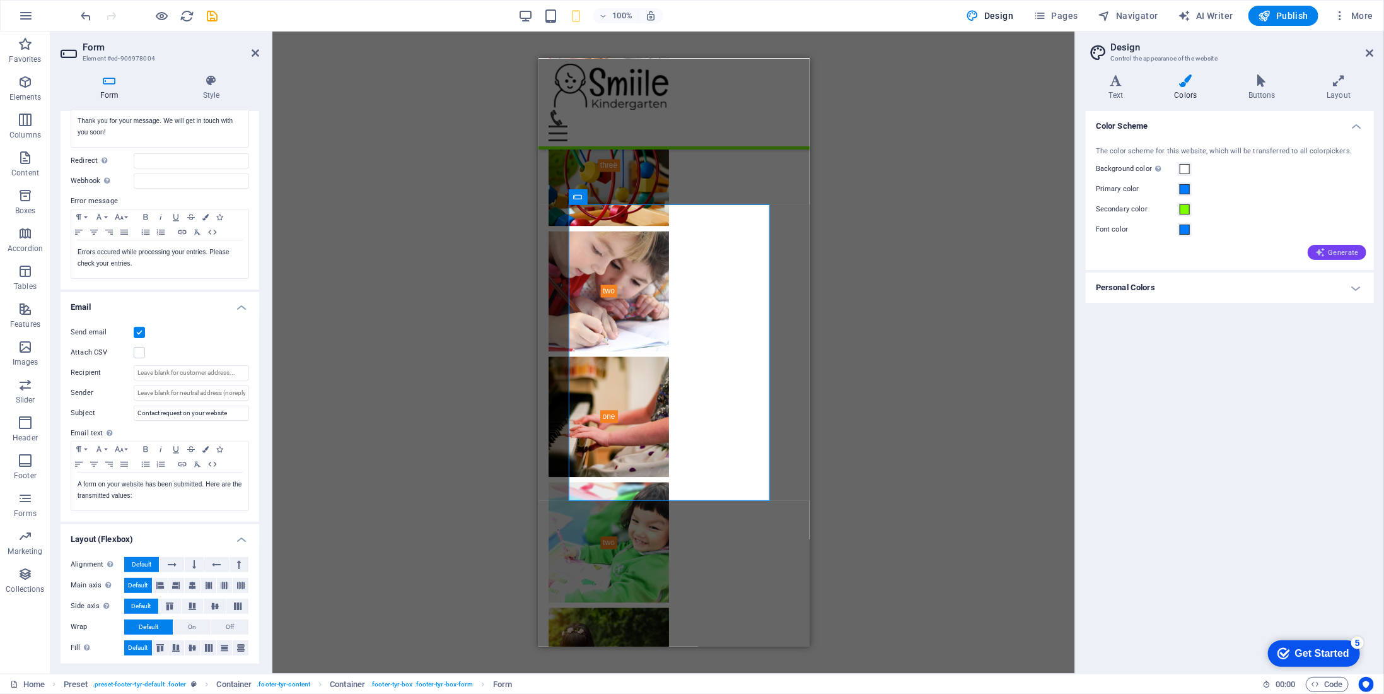
click at [1344, 250] on span "Generate" at bounding box center [1337, 252] width 44 height 10
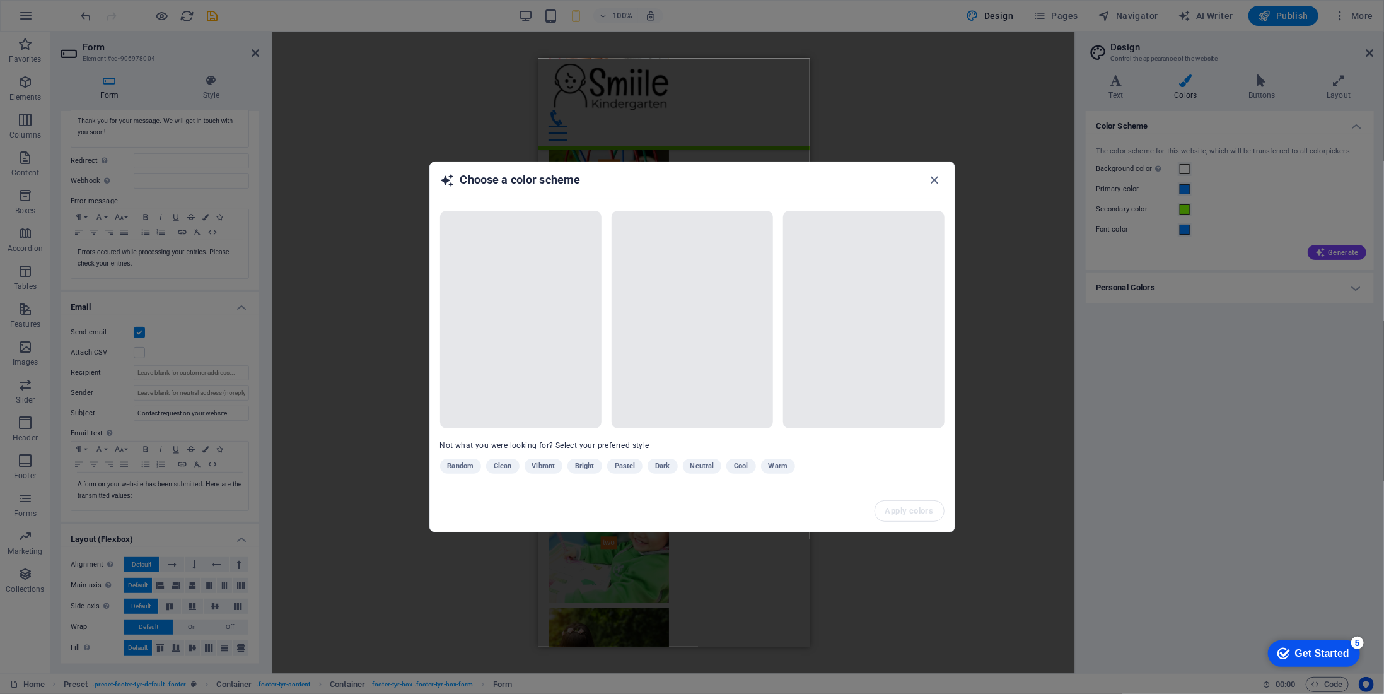
click at [931, 171] on div "Choose a color scheme" at bounding box center [692, 185] width 525 height 47
click at [932, 183] on icon "button" at bounding box center [934, 180] width 15 height 15
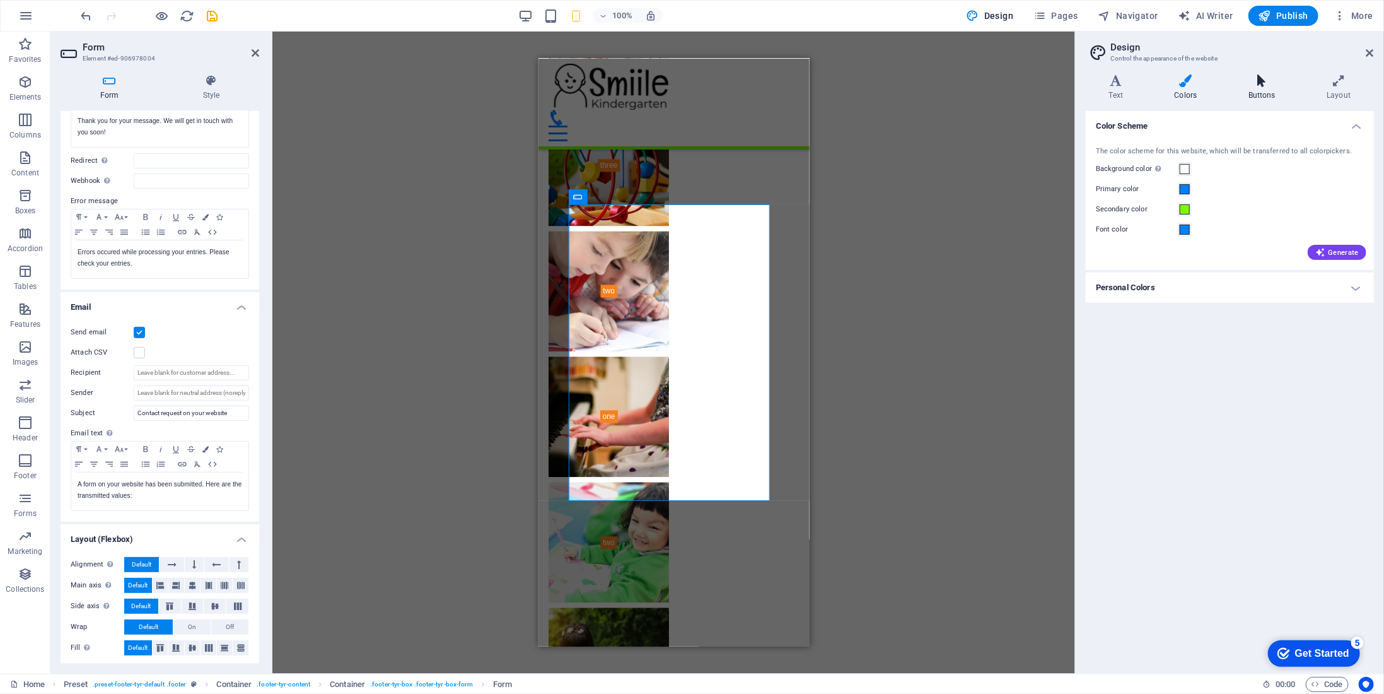
click at [1257, 93] on h4 "Buttons" at bounding box center [1264, 87] width 78 height 26
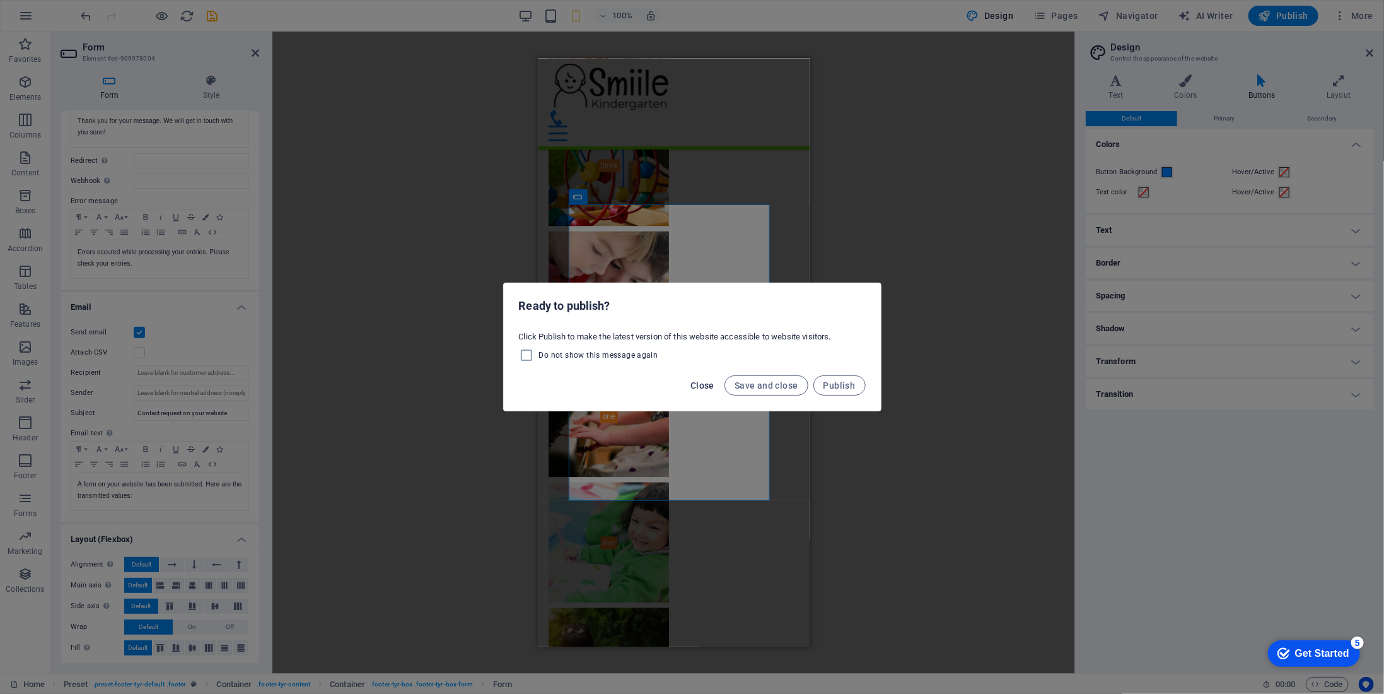
click at [714, 383] on span "Close" at bounding box center [702, 385] width 24 height 10
